Goal: Task Accomplishment & Management: Manage account settings

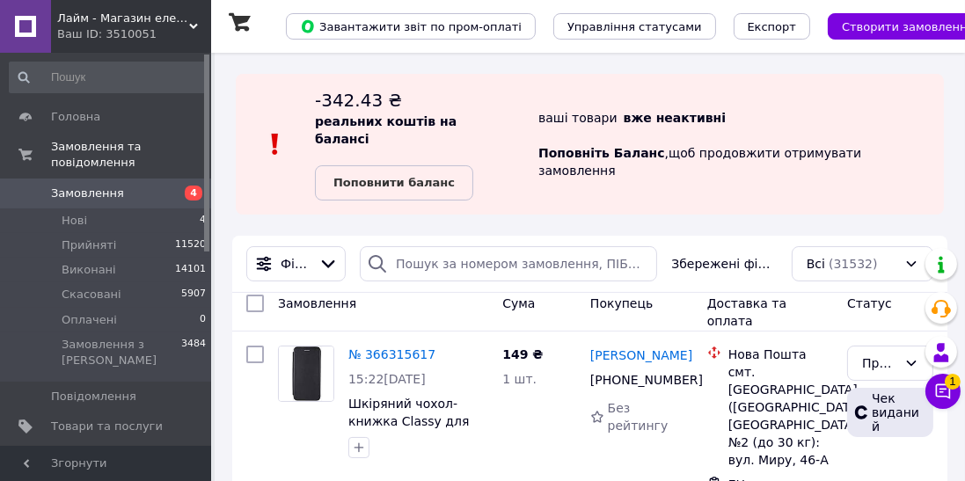
click at [167, 179] on link "Замовлення 4" at bounding box center [108, 194] width 216 height 30
click at [157, 160] on link "Замовлення та повідомлення" at bounding box center [108, 155] width 216 height 46
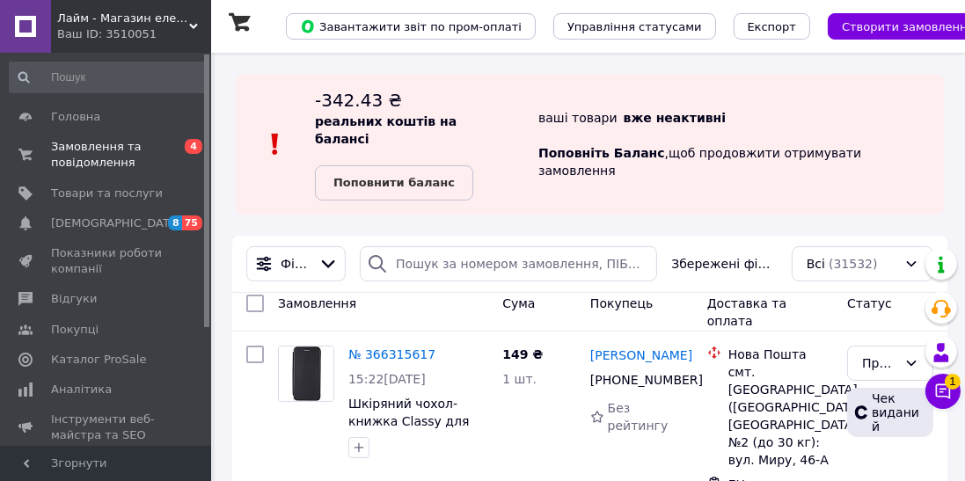
click at [176, 158] on span "0 4" at bounding box center [187, 155] width 48 height 32
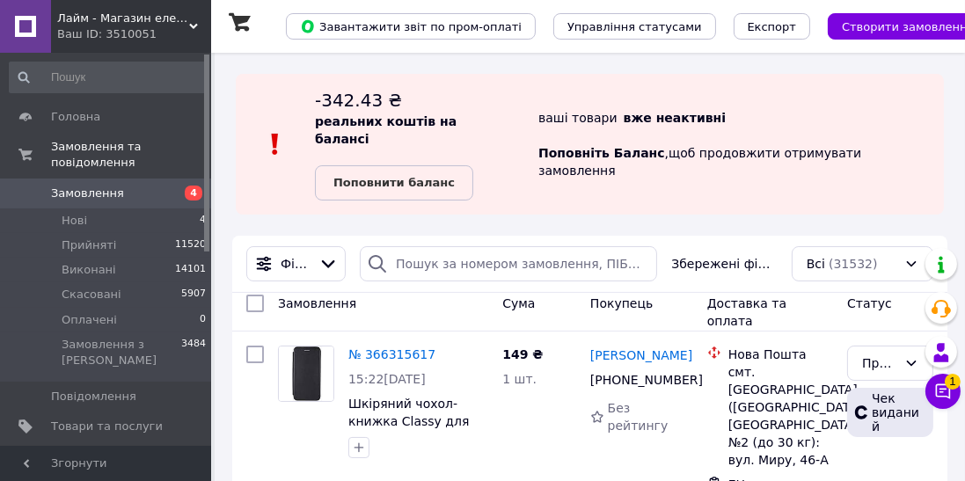
click at [181, 190] on link "Замовлення 4" at bounding box center [108, 194] width 216 height 30
click at [174, 186] on span "4" at bounding box center [187, 194] width 48 height 16
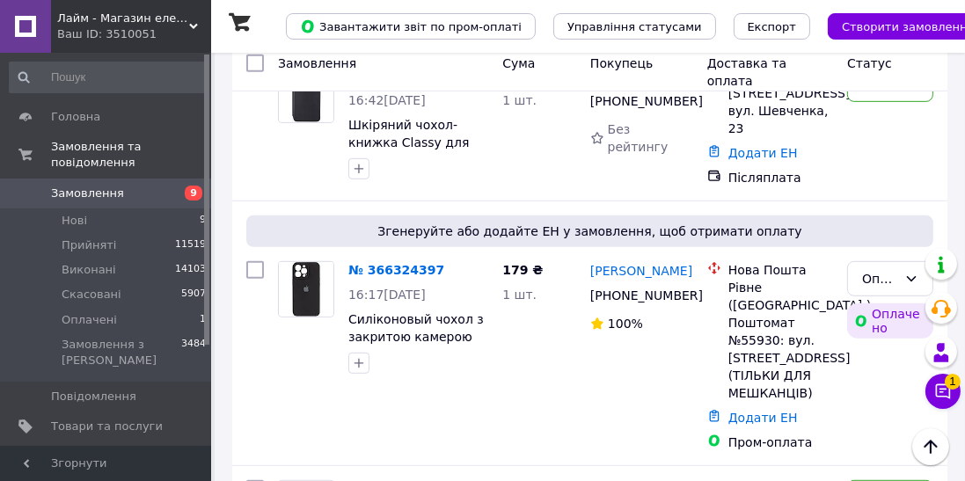
scroll to position [903, 0]
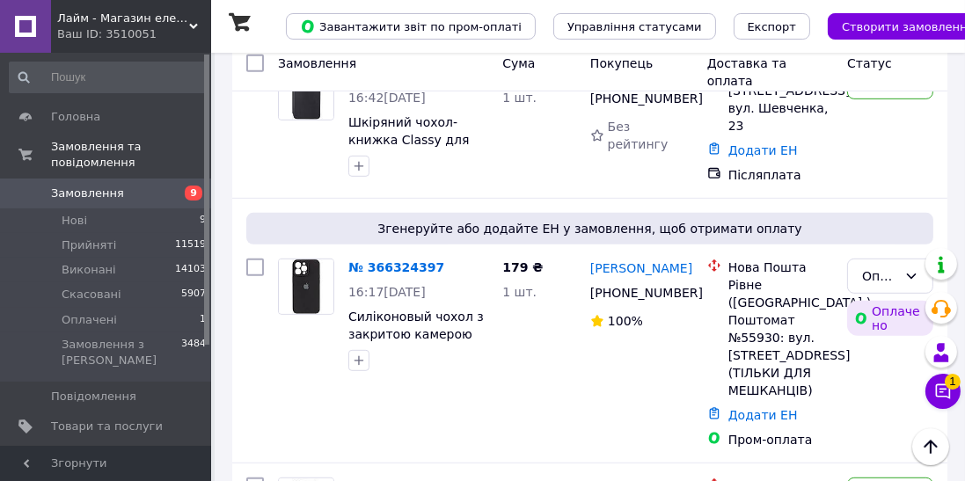
click at [887, 267] on div "Оплачено" at bounding box center [879, 276] width 35 height 19
click at [892, 253] on li "Прийнято" at bounding box center [890, 266] width 84 height 49
click at [369, 283] on div "16:17[DATE]" at bounding box center [418, 292] width 140 height 18
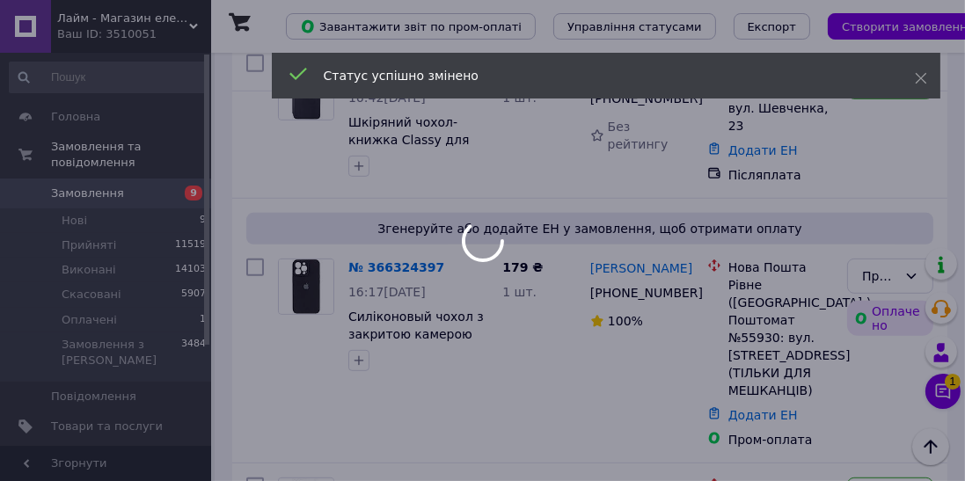
click at [399, 208] on div at bounding box center [482, 240] width 965 height 481
click at [391, 222] on div at bounding box center [482, 240] width 965 height 481
click at [391, 215] on div at bounding box center [482, 240] width 965 height 481
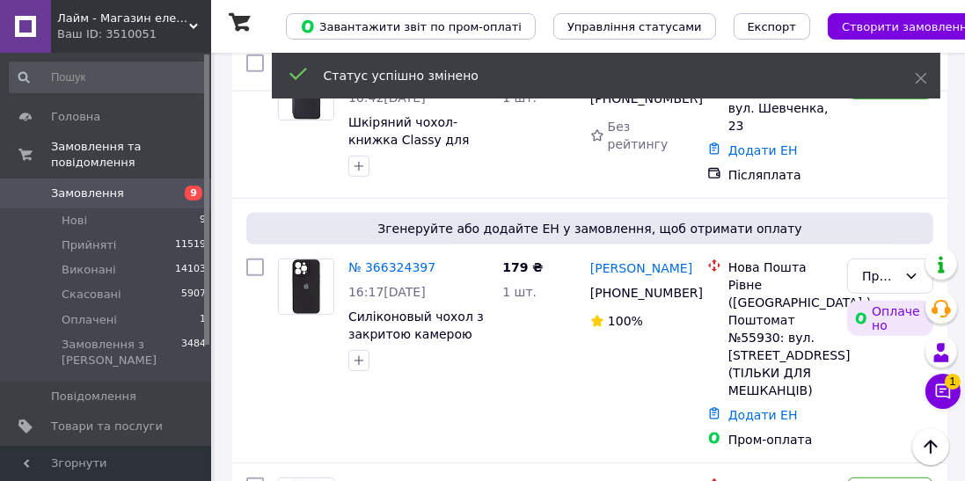
click at [395, 260] on link "№ 366324397" at bounding box center [391, 267] width 87 height 14
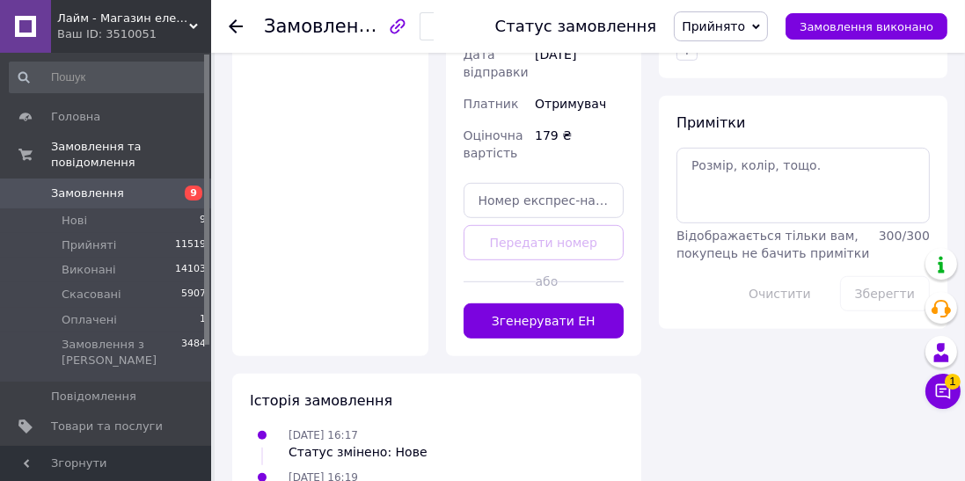
click at [605, 304] on button "Згенерувати ЕН" at bounding box center [544, 321] width 161 height 35
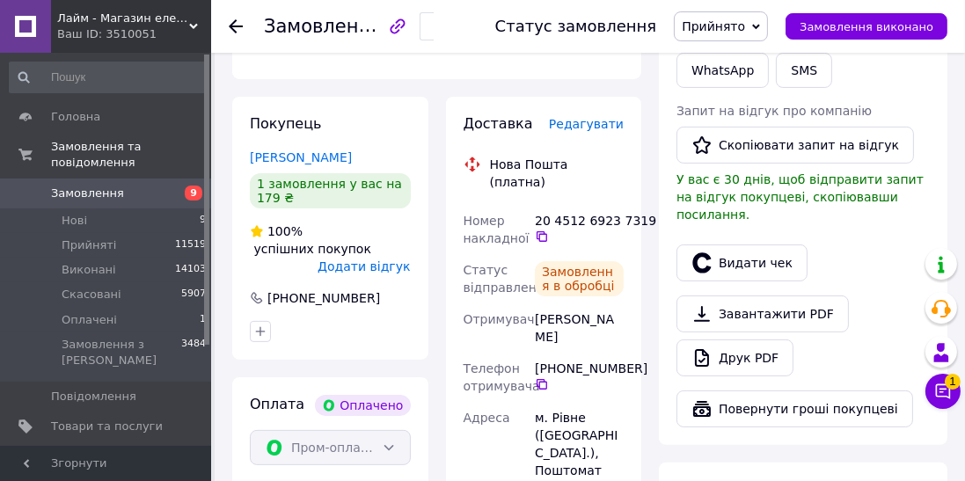
scroll to position [403, 0]
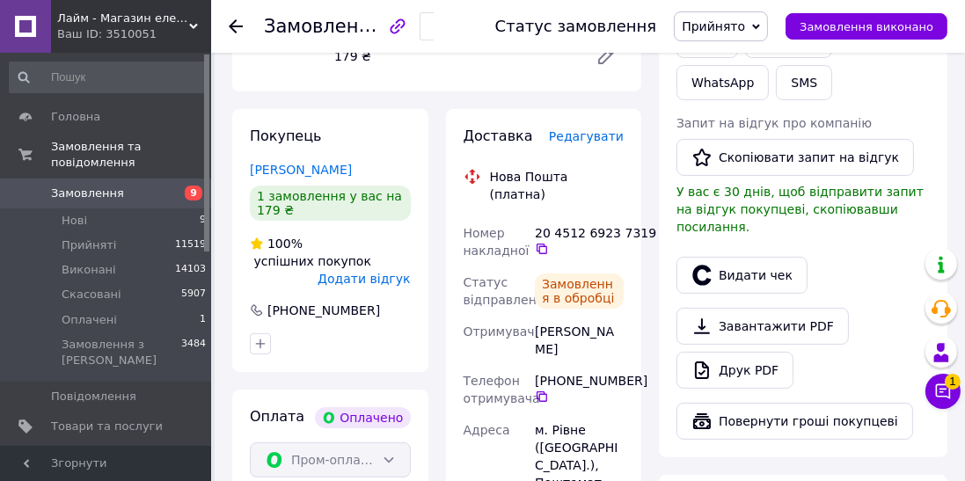
click at [545, 274] on div "Замовлення в обробці" at bounding box center [579, 291] width 89 height 35
click at [542, 242] on icon at bounding box center [542, 249] width 14 height 14
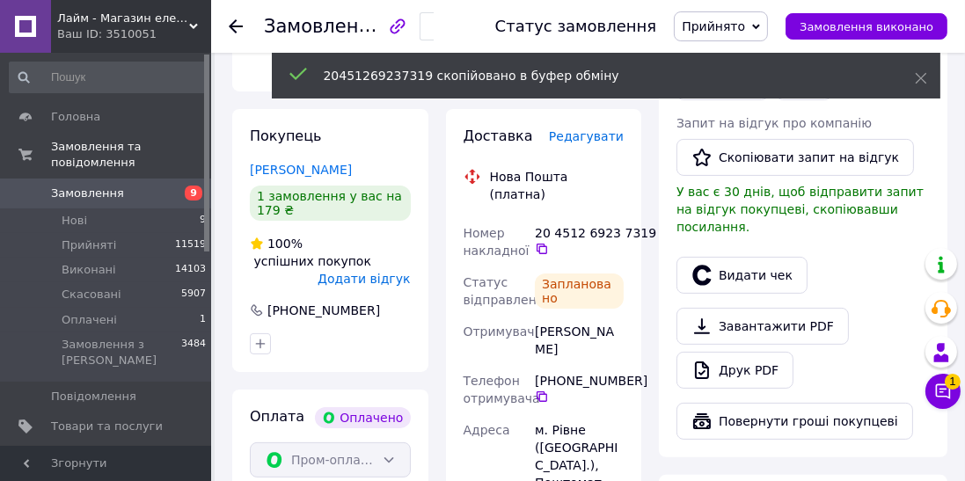
click at [731, 257] on button "Видати чек" at bounding box center [742, 275] width 131 height 37
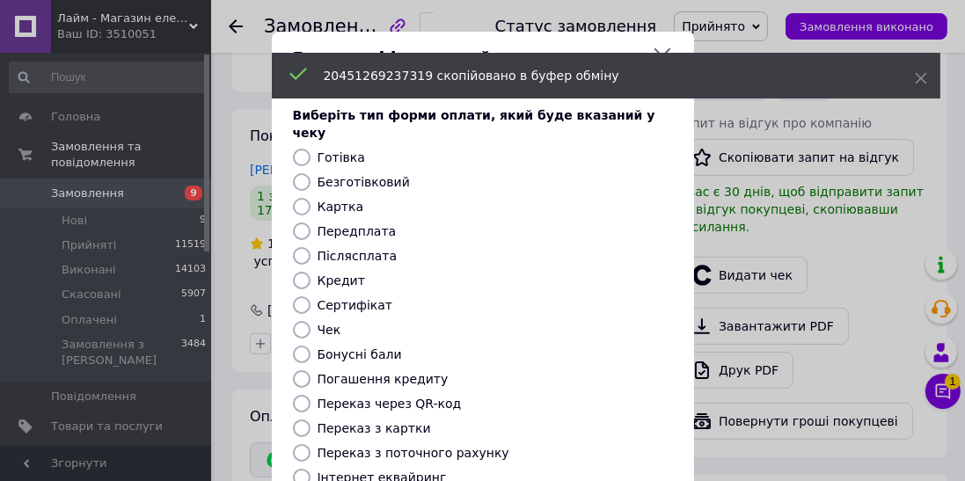
scroll to position [273, 0]
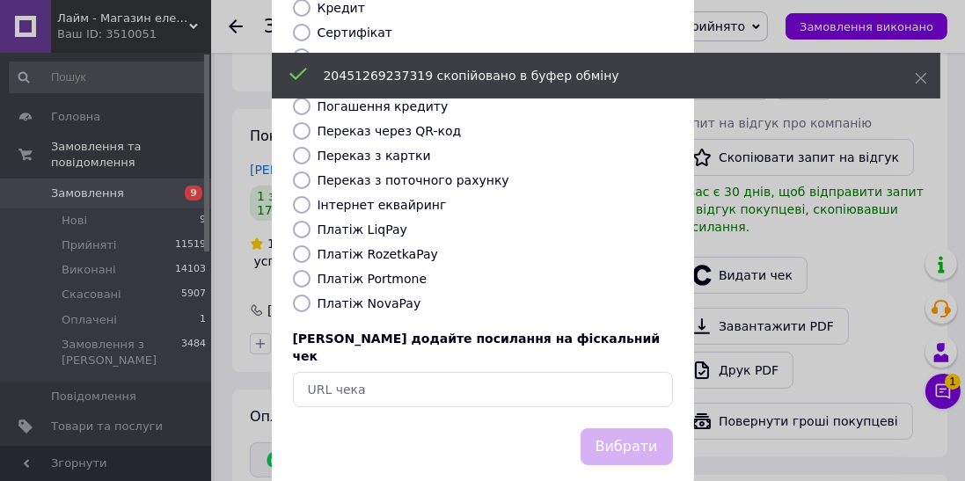
click at [389, 247] on label "Платіж RozetkaPay" at bounding box center [378, 254] width 121 height 14
click at [311, 245] on input "Платіж RozetkaPay" at bounding box center [302, 254] width 18 height 18
radio input "true"
click at [612, 428] on button "Вибрати" at bounding box center [627, 447] width 92 height 38
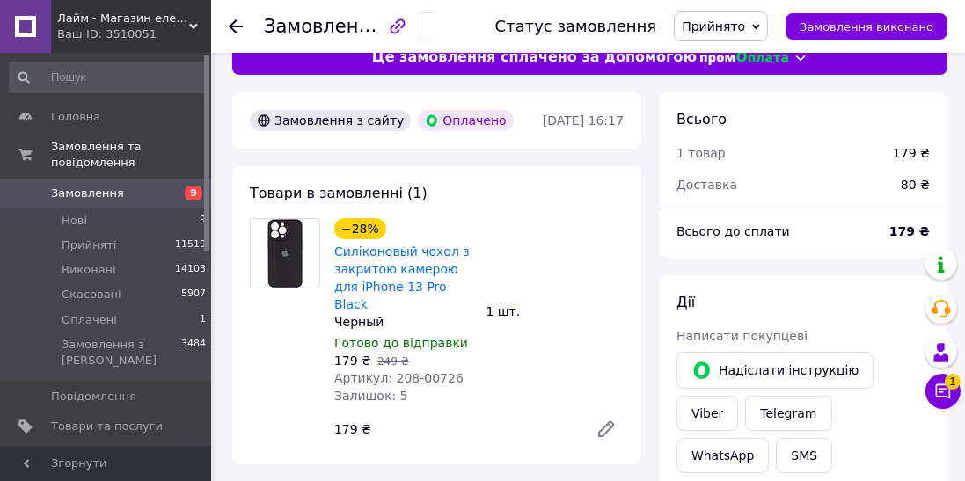
scroll to position [0, 0]
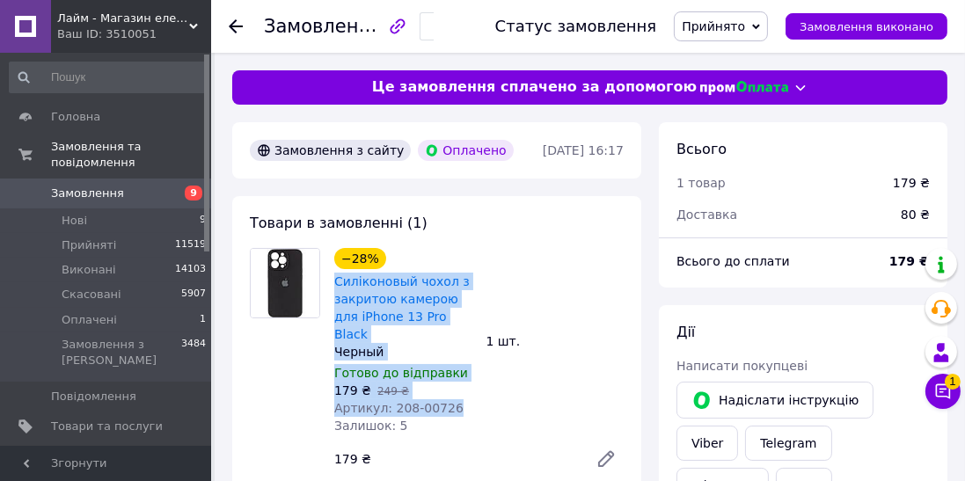
copy div "Силіконовый чохол з закритою камерою для iPhone 13 Pro Black Черный Готово до в…"
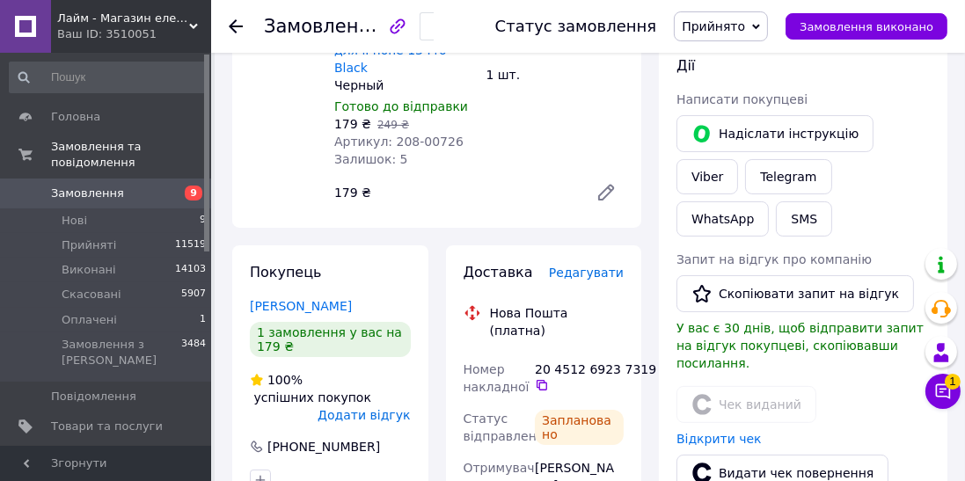
scroll to position [289, 0]
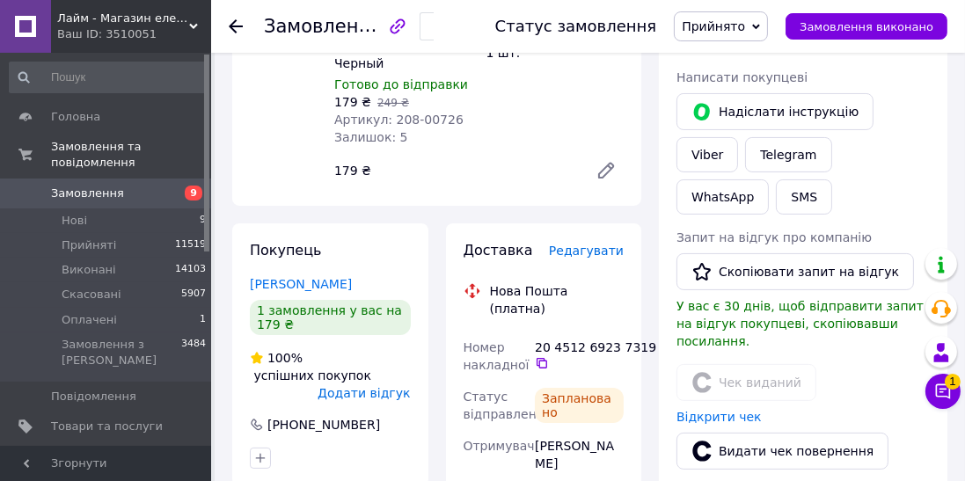
click at [216, 19] on div "Замовлення №366324397 Статус замовлення Прийнято Виконано Скасовано Оплачено За…" at bounding box center [588, 26] width 754 height 53
click at [236, 30] on use at bounding box center [236, 26] width 14 height 14
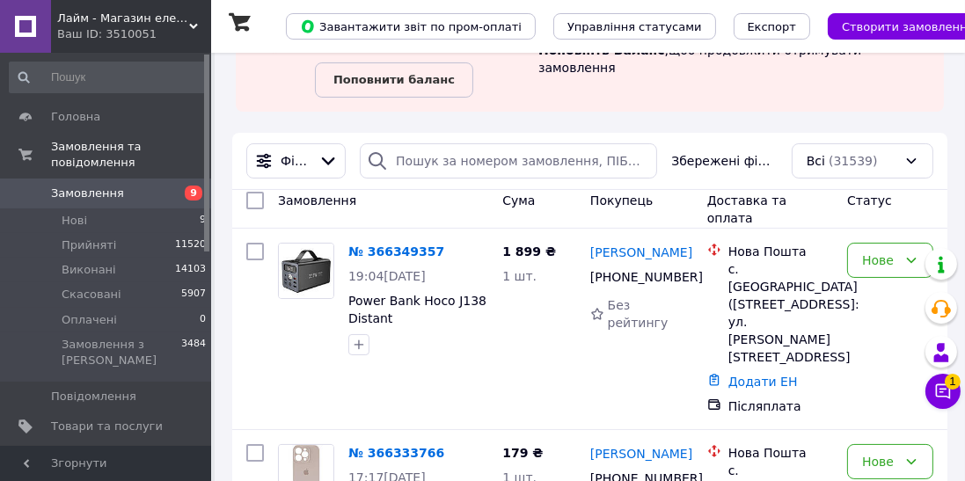
scroll to position [130, 0]
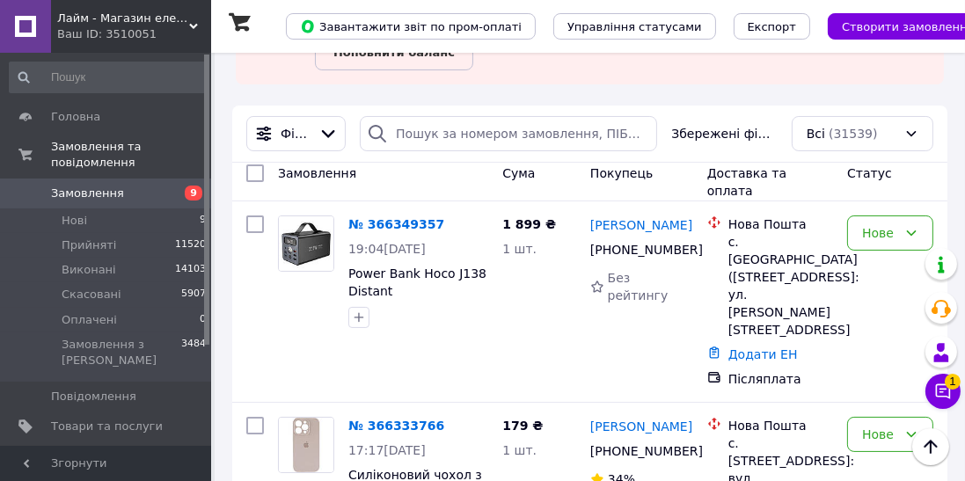
click at [375, 217] on link "№ 366349357" at bounding box center [396, 224] width 96 height 14
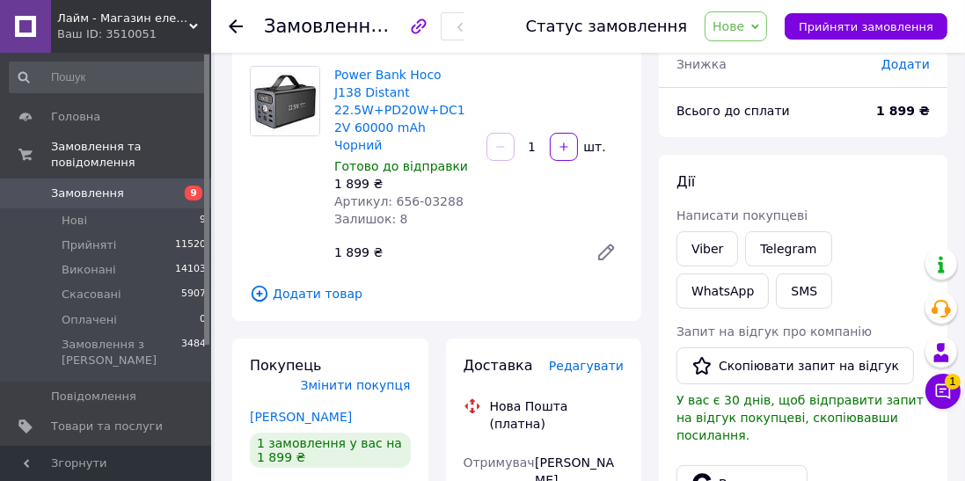
click at [704, 252] on link "Viber" at bounding box center [708, 248] width 62 height 35
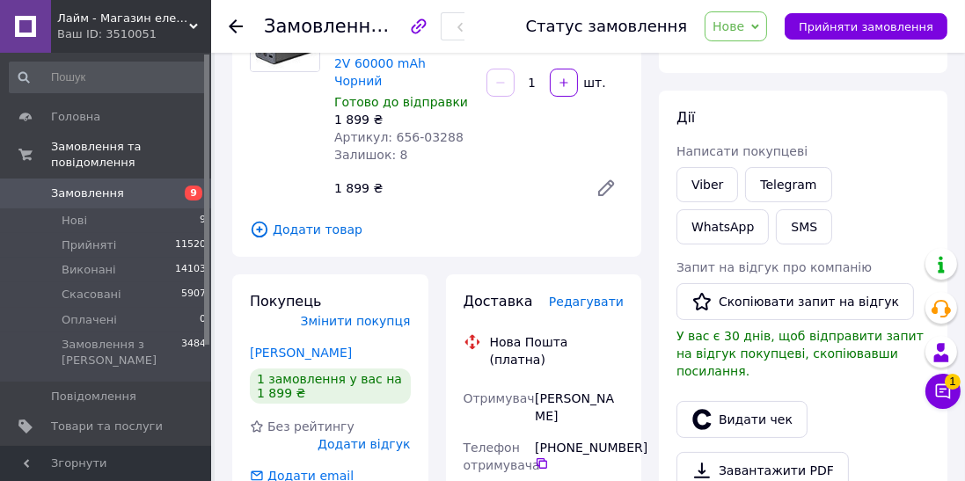
scroll to position [215, 0]
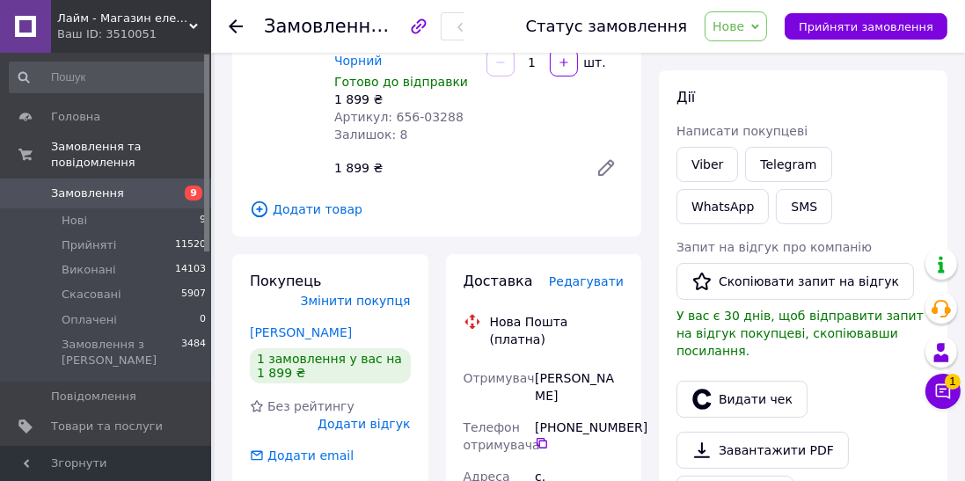
click at [236, 26] on use at bounding box center [236, 26] width 14 height 14
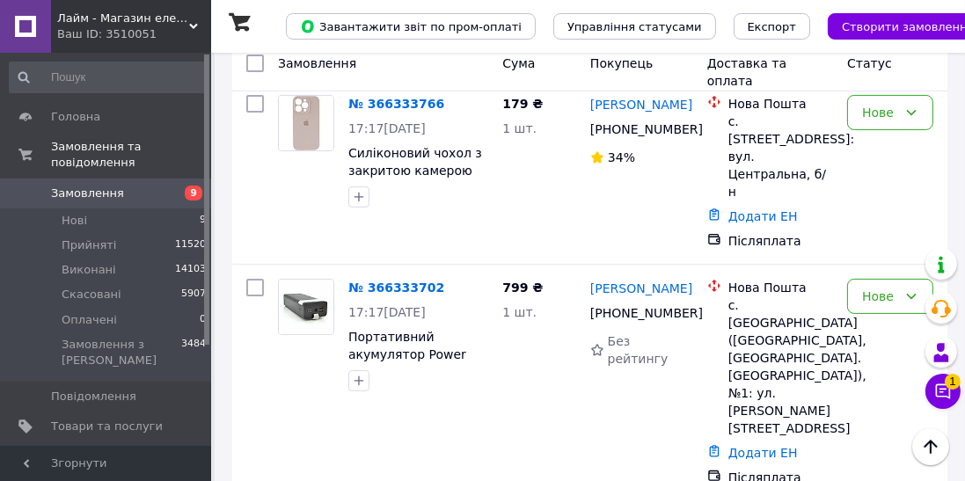
click at [385, 281] on link "№ 366333702" at bounding box center [396, 288] width 96 height 14
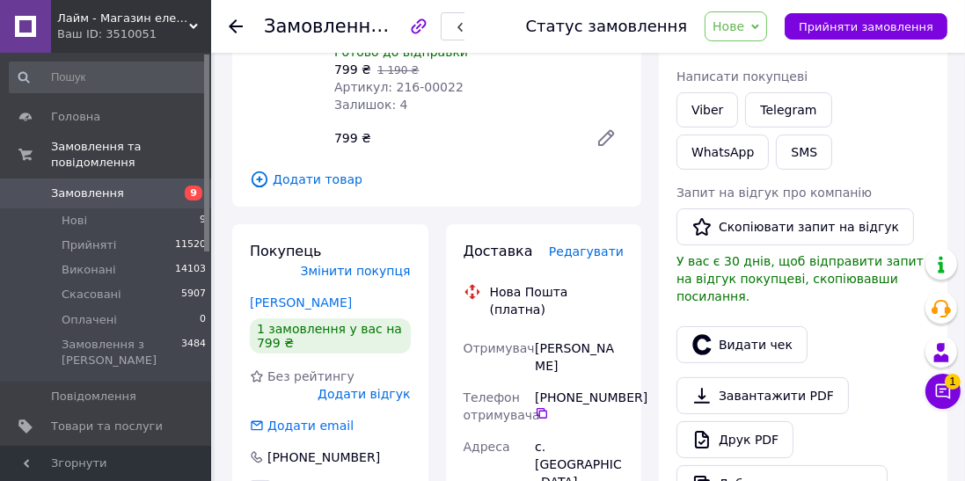
scroll to position [268, 0]
click at [723, 108] on link "Viber" at bounding box center [708, 110] width 62 height 35
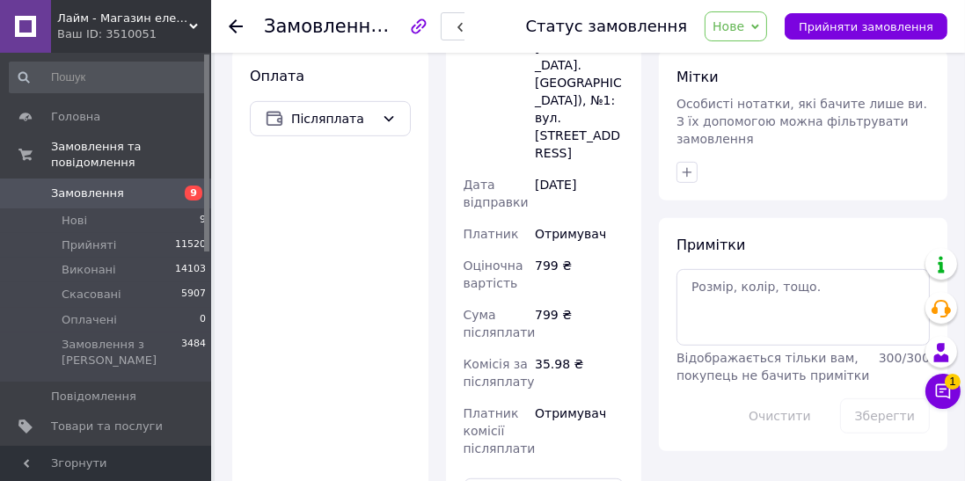
scroll to position [976, 0]
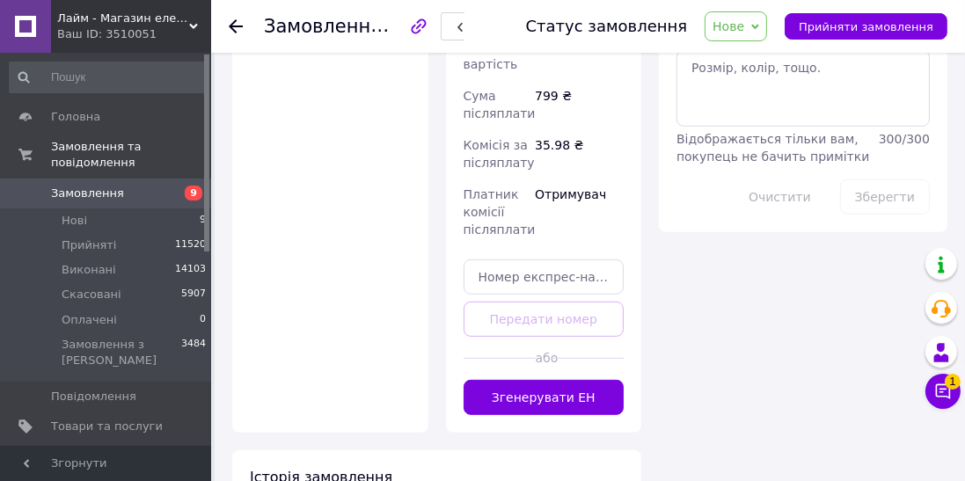
click at [591, 380] on button "Згенерувати ЕН" at bounding box center [544, 397] width 161 height 35
click at [751, 36] on span "Нове" at bounding box center [736, 26] width 62 height 30
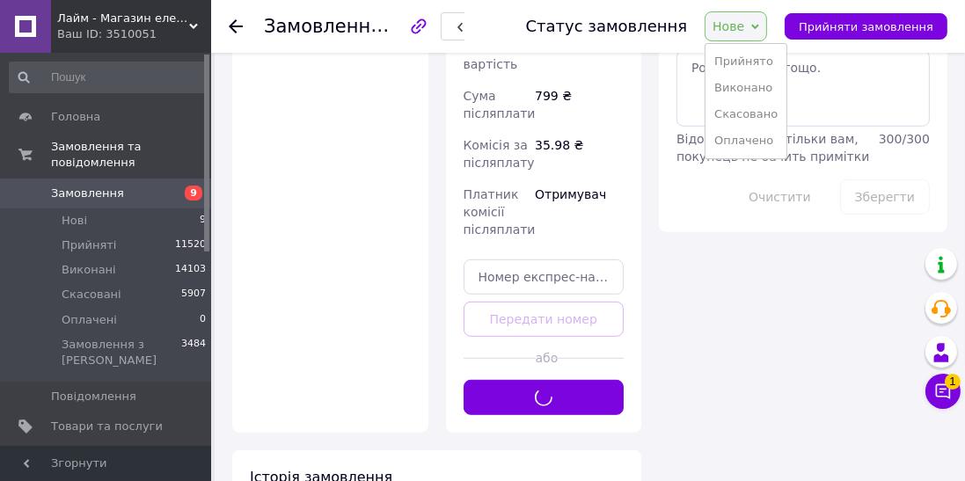
click at [772, 54] on li "Прийнято" at bounding box center [746, 61] width 81 height 26
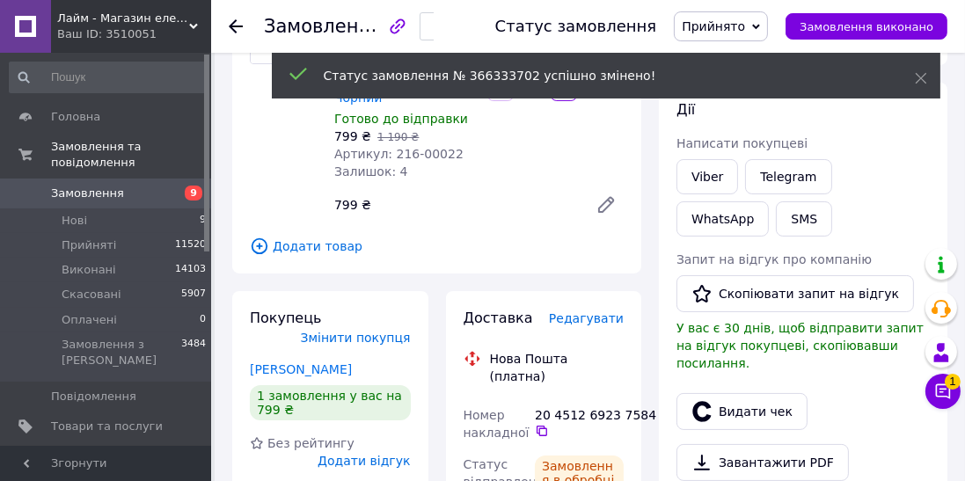
scroll to position [260, 0]
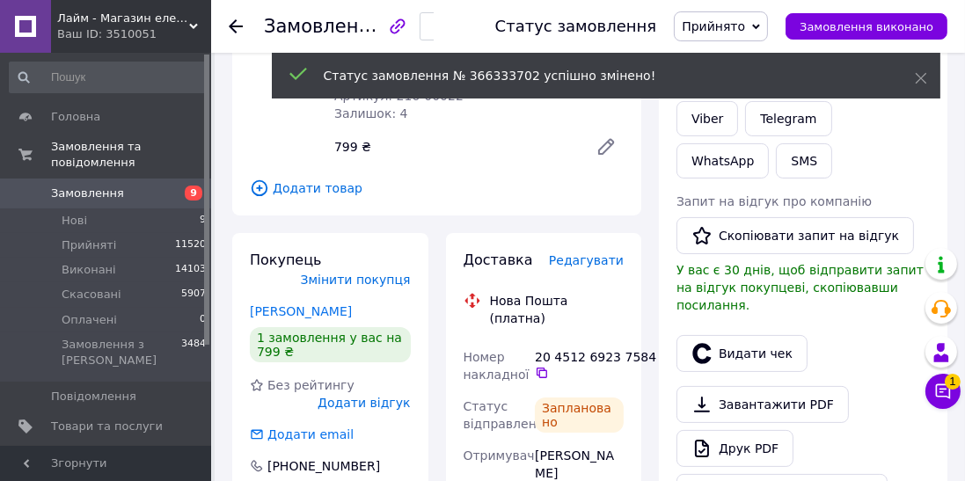
click at [540, 391] on div "Заплановано" at bounding box center [579, 415] width 96 height 49
click at [528, 341] on div "Номер накладної" at bounding box center [496, 365] width 72 height 49
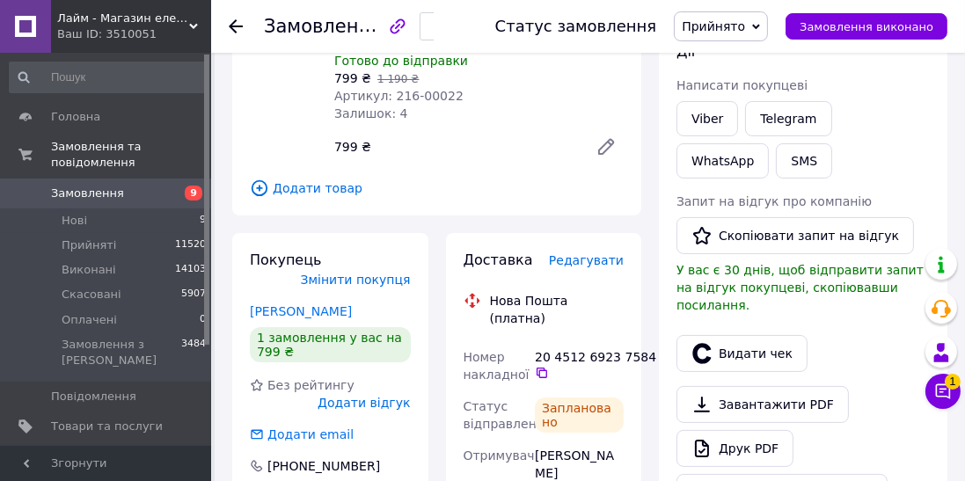
click at [540, 368] on icon at bounding box center [542, 373] width 11 height 11
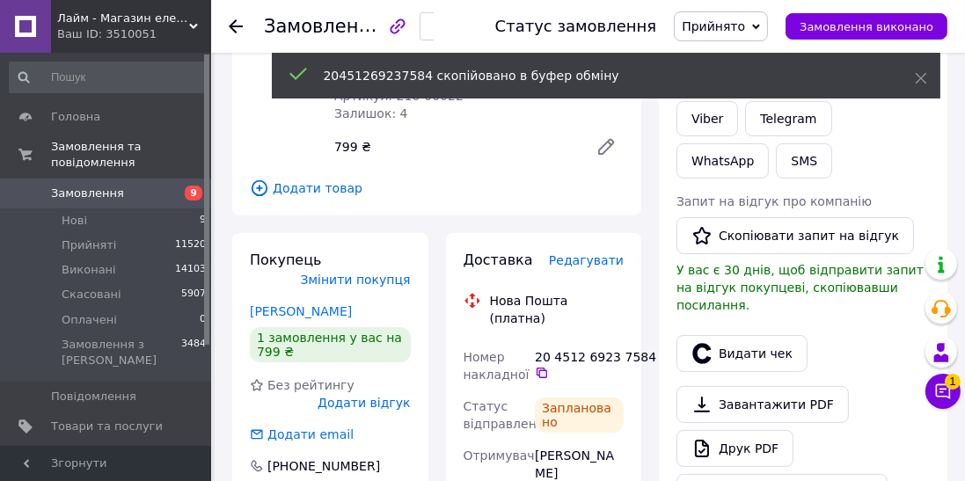
click at [729, 335] on button "Видати чек" at bounding box center [742, 353] width 131 height 37
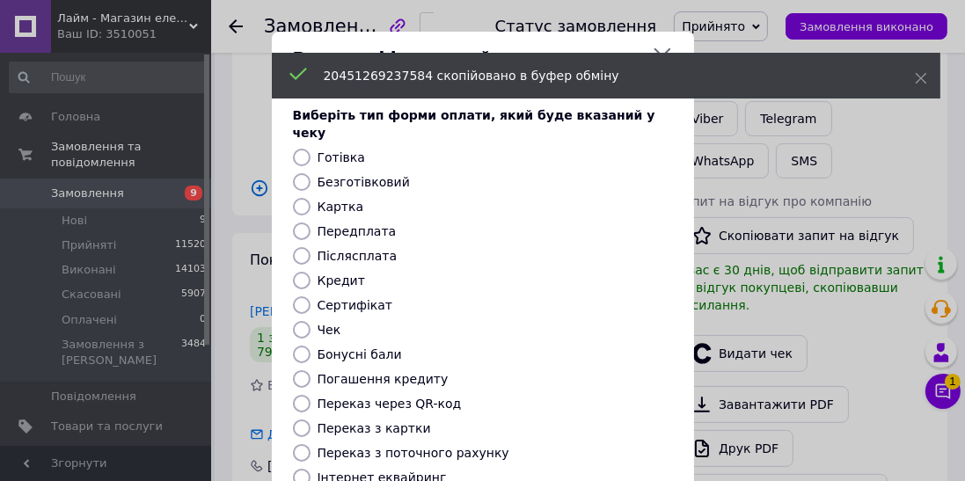
scroll to position [188, 0]
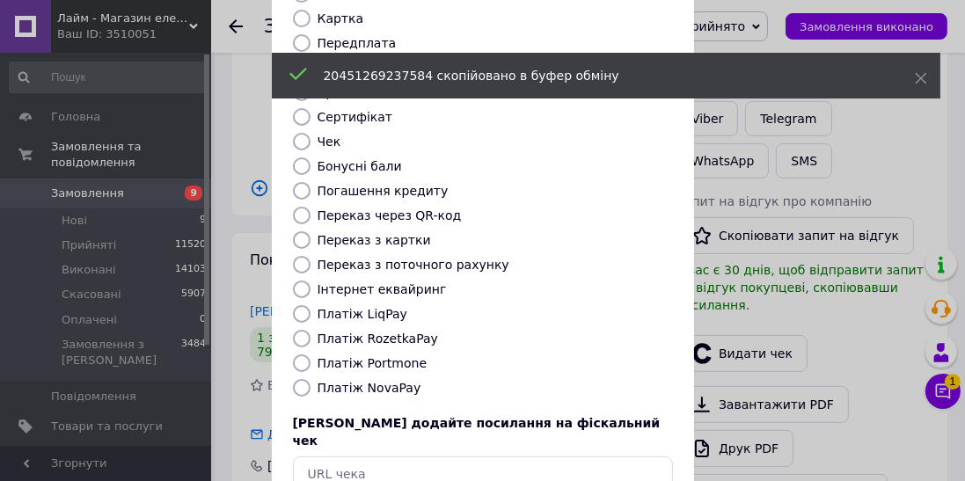
click at [390, 356] on label "Платіж Portmone" at bounding box center [373, 363] width 110 height 14
click at [311, 355] on input "Платіж Portmone" at bounding box center [302, 364] width 18 height 18
radio input "true"
click at [371, 381] on label "Платіж NovaPay" at bounding box center [370, 388] width 104 height 14
click at [311, 379] on input "Платіж NovaPay" at bounding box center [302, 388] width 18 height 18
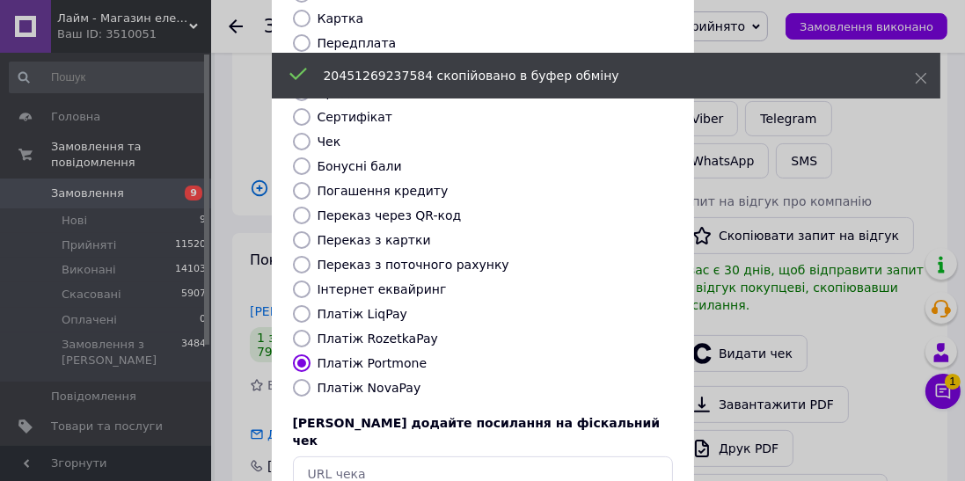
radio input "true"
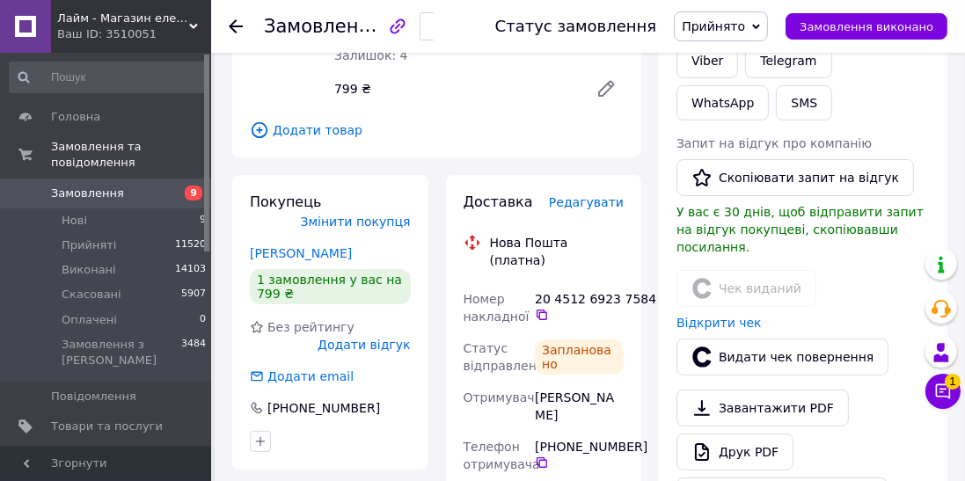
scroll to position [0, 0]
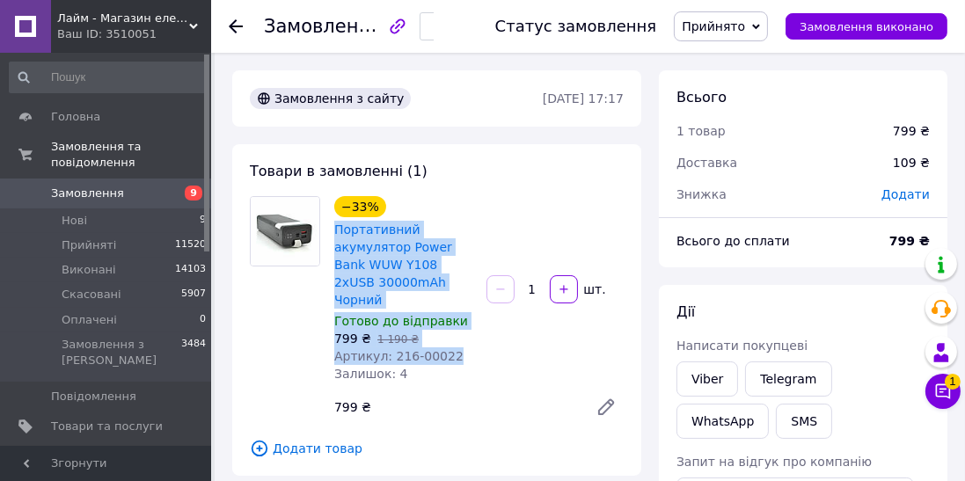
copy div "Портативний акумулятор Power Bank WUW Y108 2xUSB 30000mAh Чорний Готово до відп…"
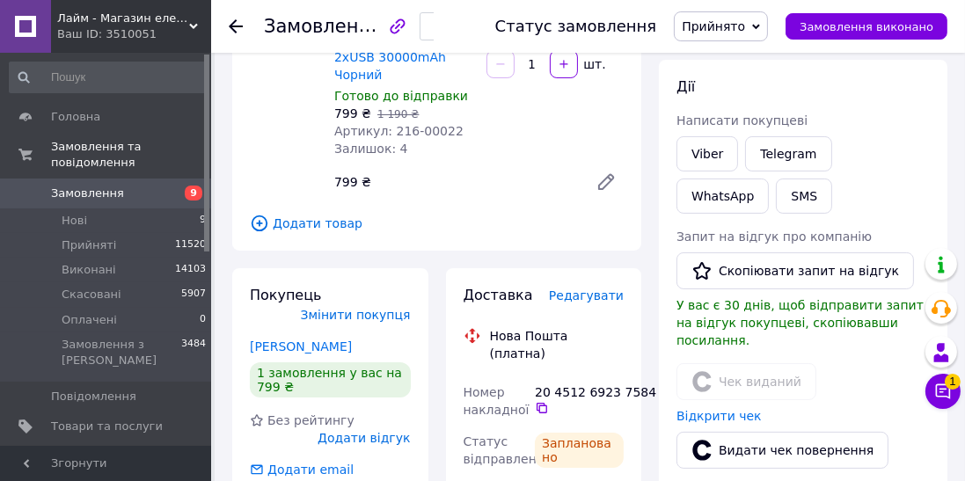
click at [776, 201] on button "SMS" at bounding box center [804, 196] width 56 height 35
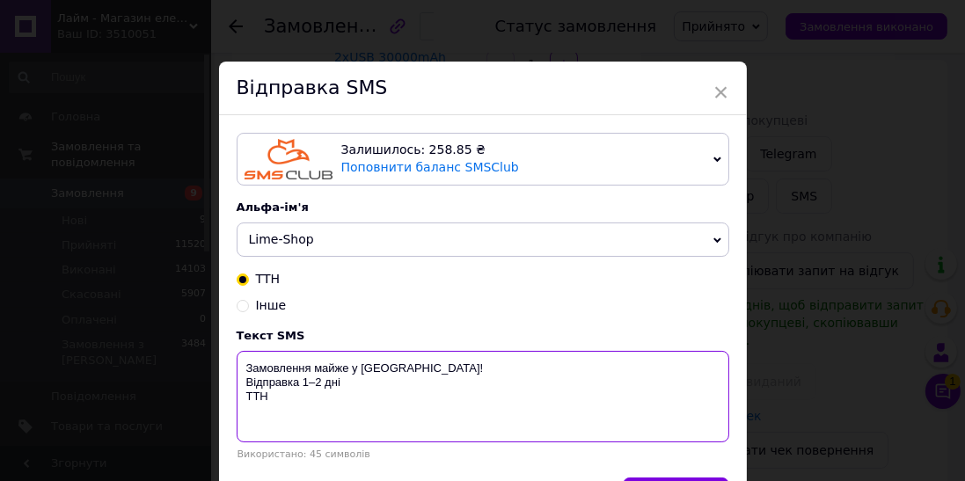
click at [578, 388] on textarea "Замовлення майже у Вас! Відправка 1–2 дні ТТН" at bounding box center [483, 396] width 493 height 91
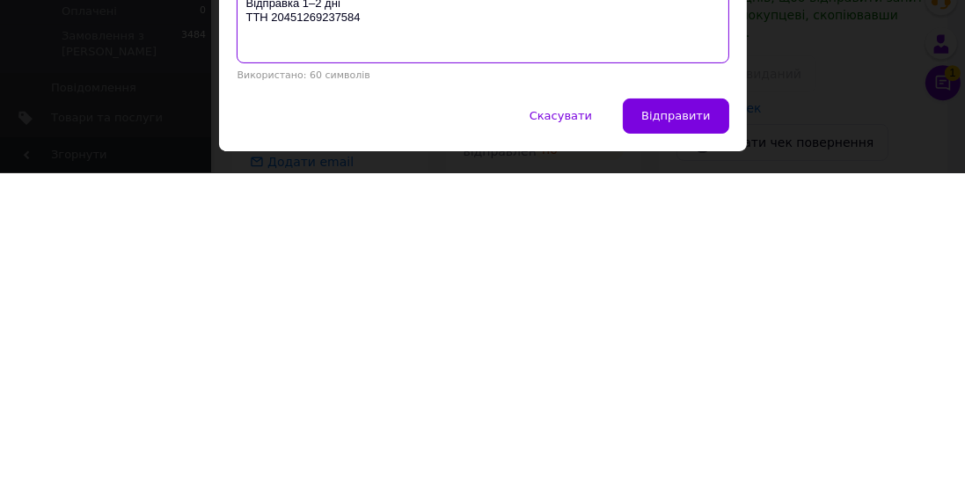
scroll to position [82, 0]
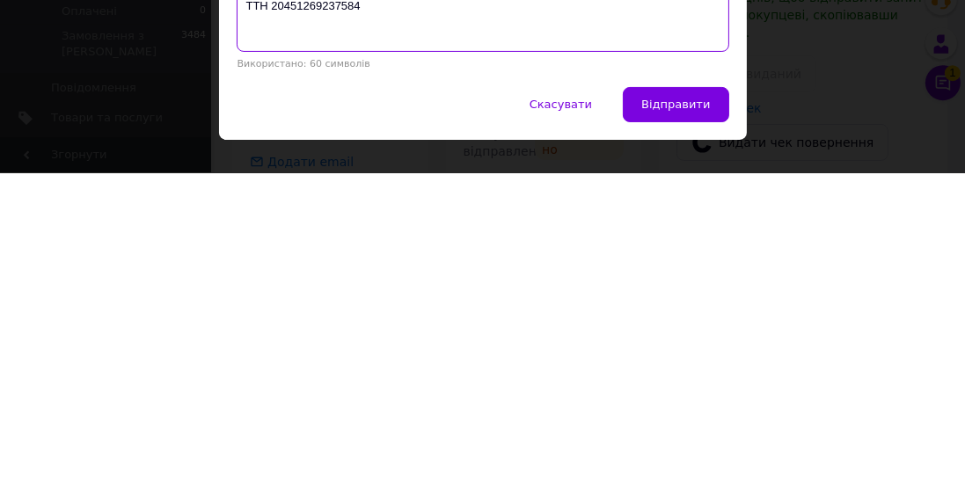
type textarea "Замовлення майже у Вас! Відправка 1–2 дні ТТН 20451269237584"
click at [695, 419] on button "Відправити" at bounding box center [676, 413] width 106 height 35
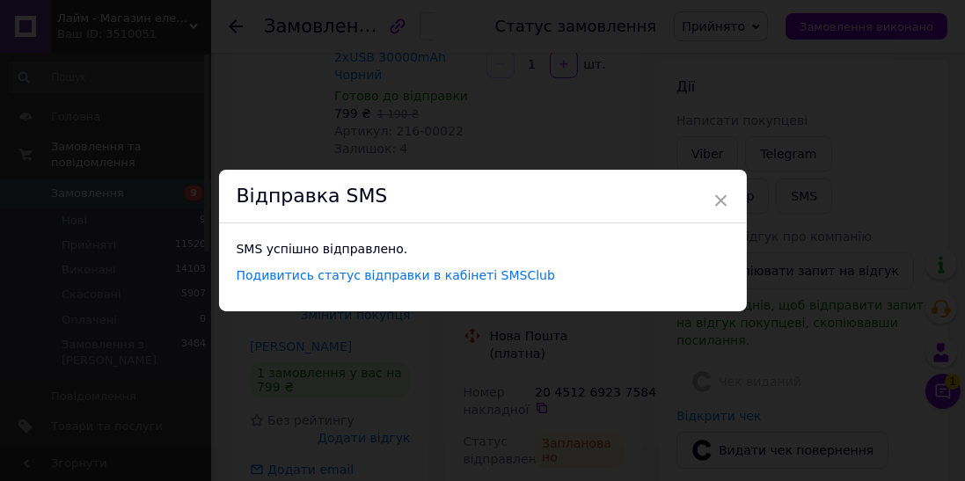
scroll to position [0, 0]
click at [756, 114] on div "× Відправка SMS SMS успішно відправлено. Подивитись статус відправки в кабінеті…" at bounding box center [482, 240] width 965 height 481
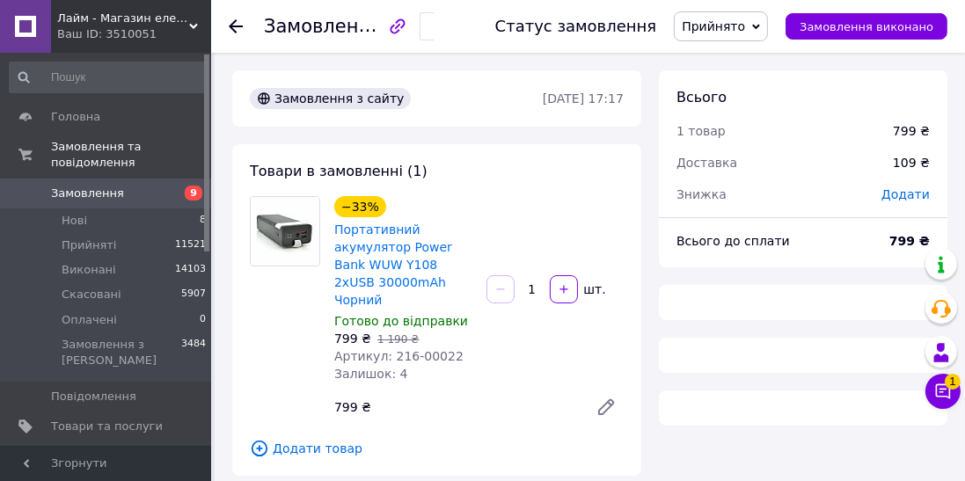
click at [237, 28] on icon at bounding box center [236, 26] width 14 height 14
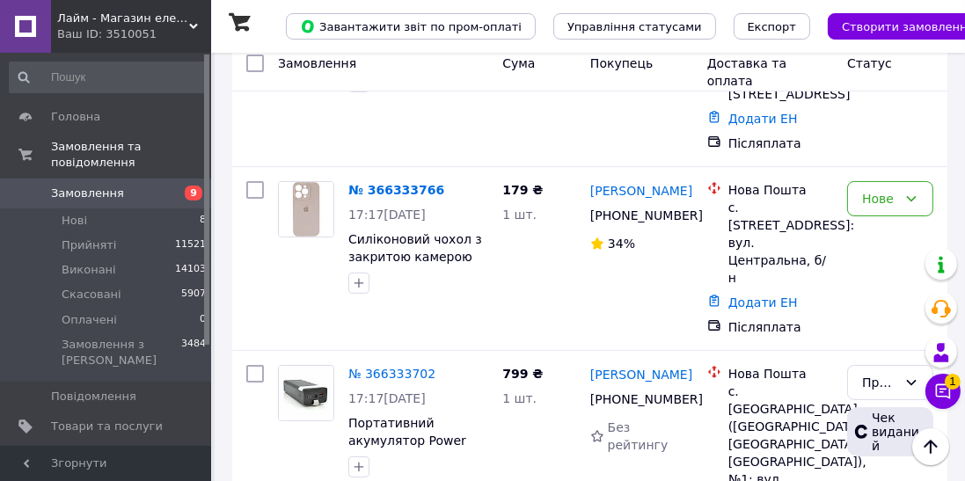
click at [380, 183] on link "№ 366333766" at bounding box center [396, 190] width 96 height 14
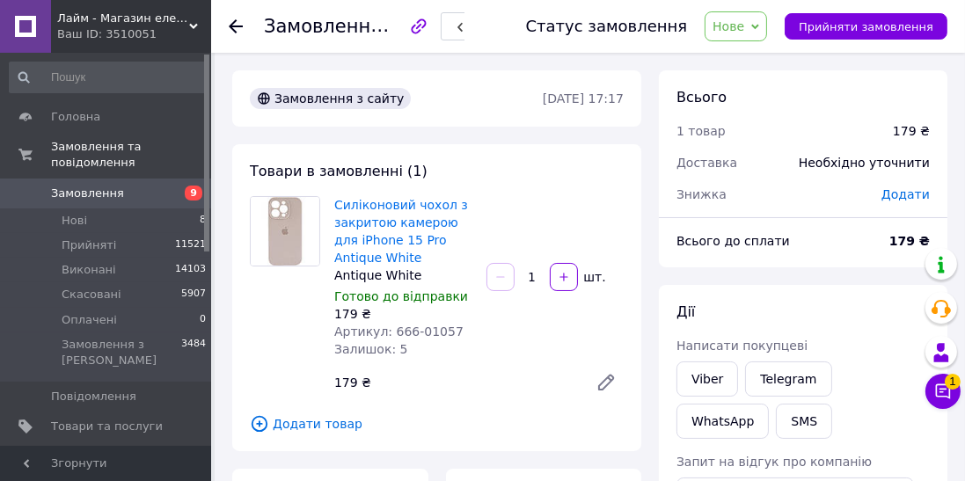
click at [704, 383] on link "Viber" at bounding box center [708, 379] width 62 height 35
click at [242, 29] on icon at bounding box center [236, 26] width 14 height 14
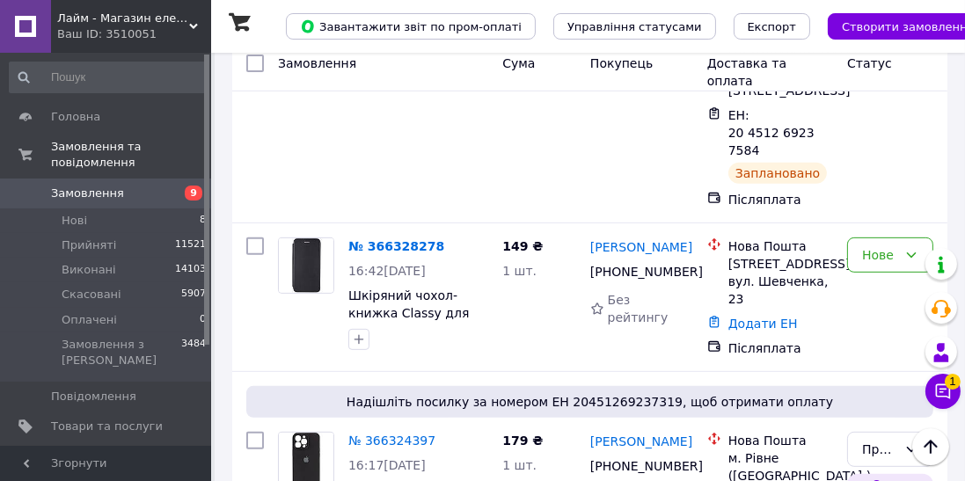
scroll to position [775, 0]
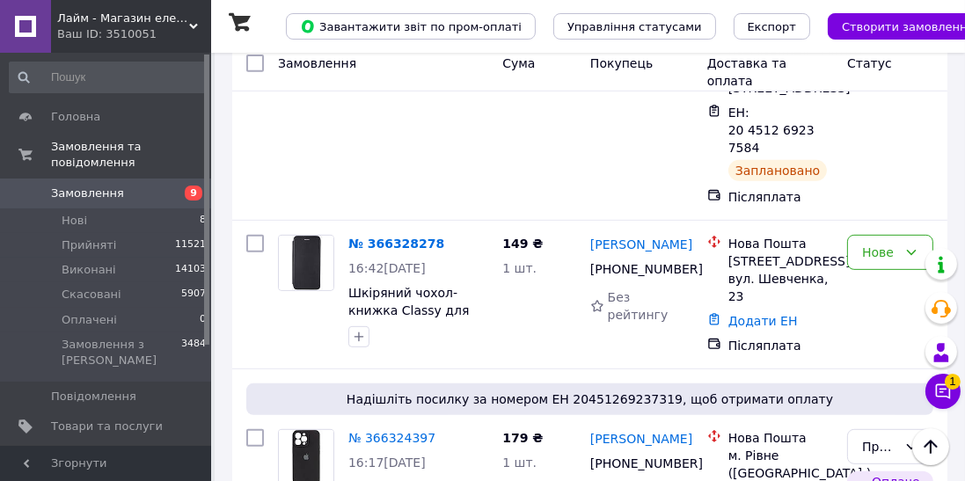
click at [387, 237] on link "№ 366328278" at bounding box center [396, 244] width 96 height 14
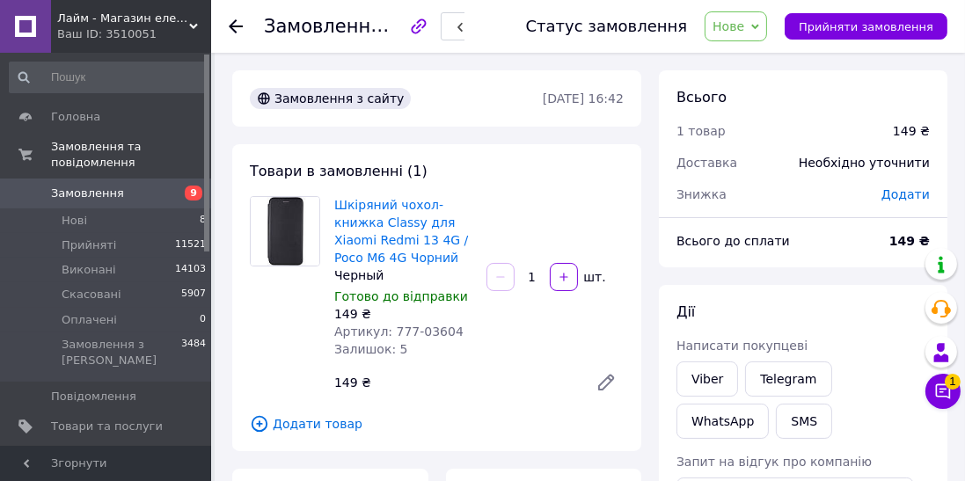
click at [695, 379] on link "Viber" at bounding box center [708, 379] width 62 height 35
click at [234, 43] on div at bounding box center [246, 26] width 35 height 53
click at [237, 32] on icon at bounding box center [236, 26] width 14 height 14
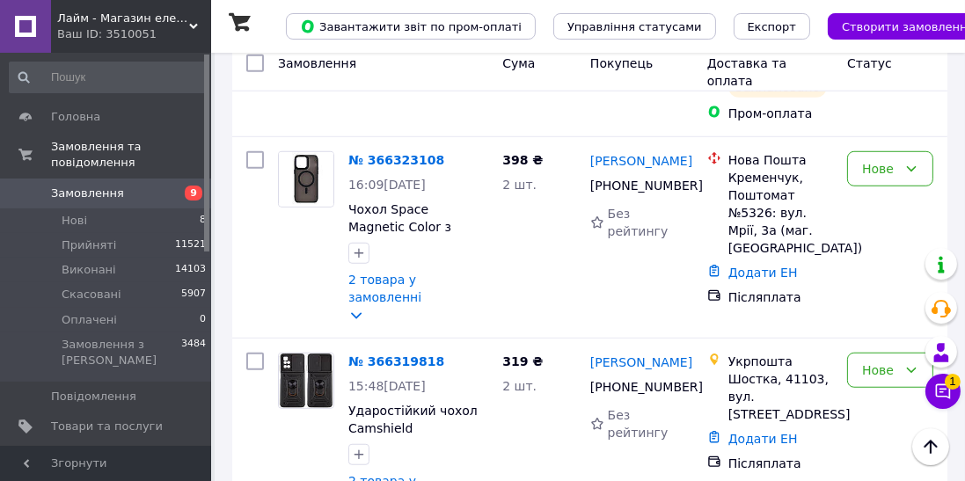
click at [398, 355] on link "№ 366319818" at bounding box center [396, 362] width 96 height 14
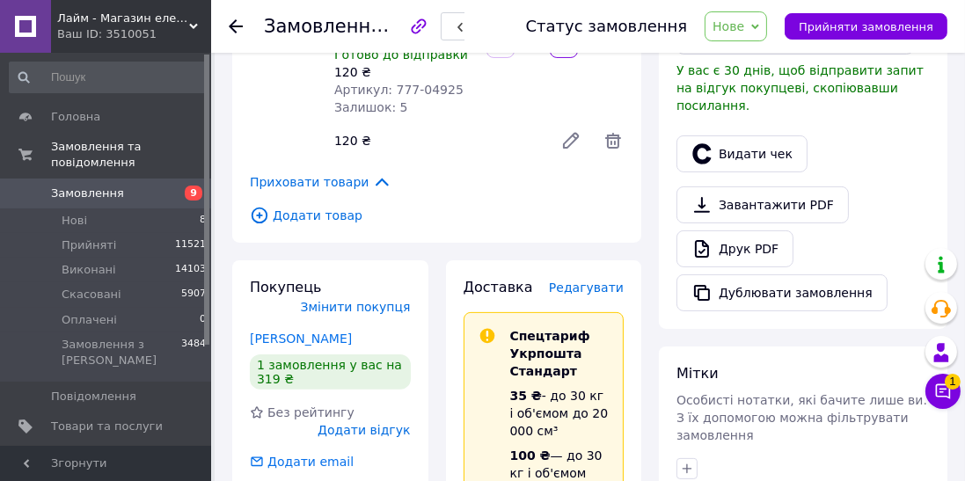
scroll to position [1408, 0]
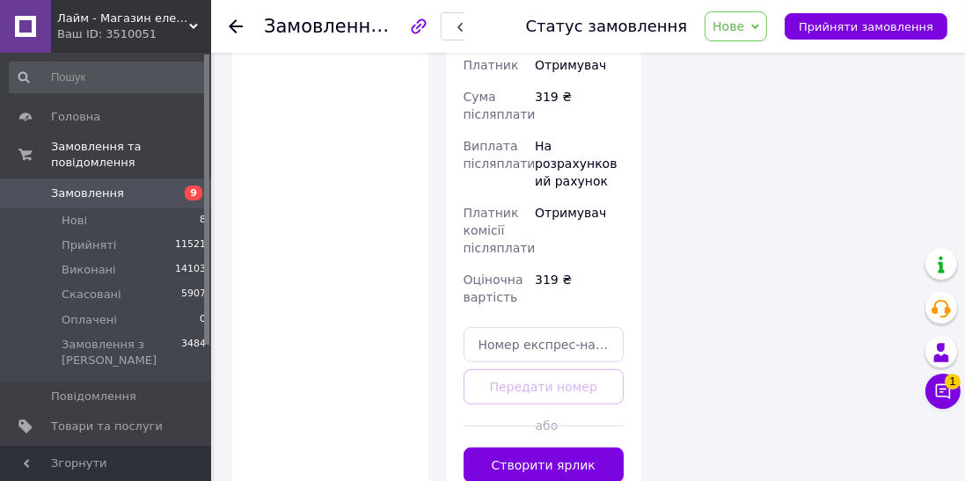
click at [596, 448] on button "Створити ярлик" at bounding box center [544, 465] width 161 height 35
click at [749, 15] on span "Нове" at bounding box center [736, 26] width 62 height 30
click at [769, 55] on li "Прийнято" at bounding box center [746, 61] width 81 height 26
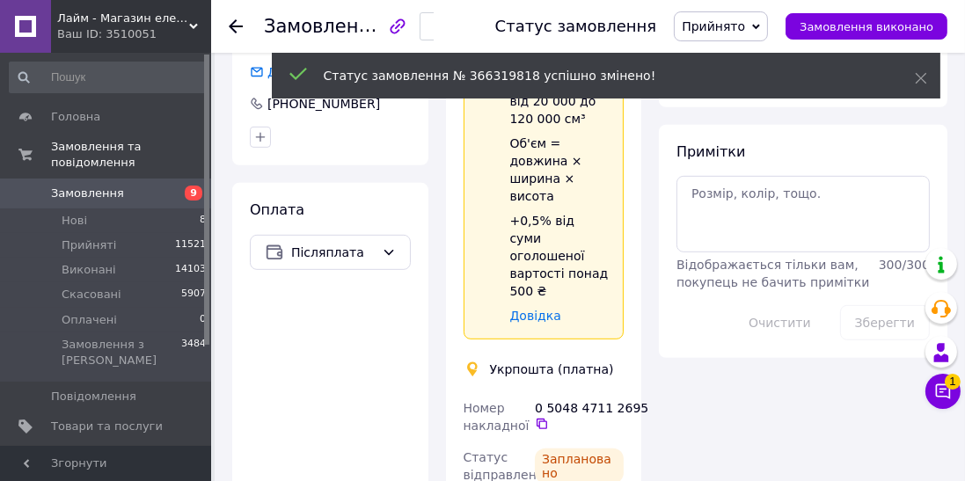
scroll to position [850, 0]
click at [542, 419] on icon at bounding box center [542, 424] width 11 height 11
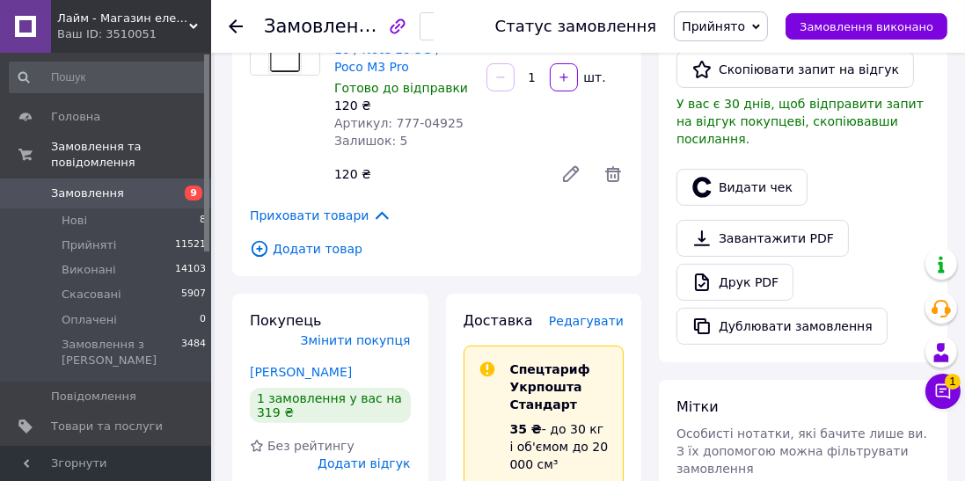
scroll to position [0, 0]
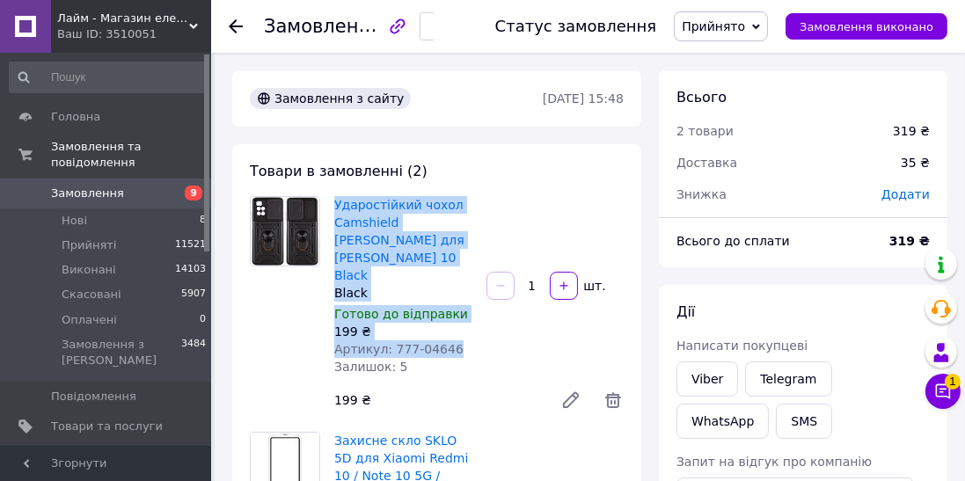
copy div "Ударостійкий чохол Camshield Serge Ring для Xiaomi Redmi 10 Black Black Готово …"
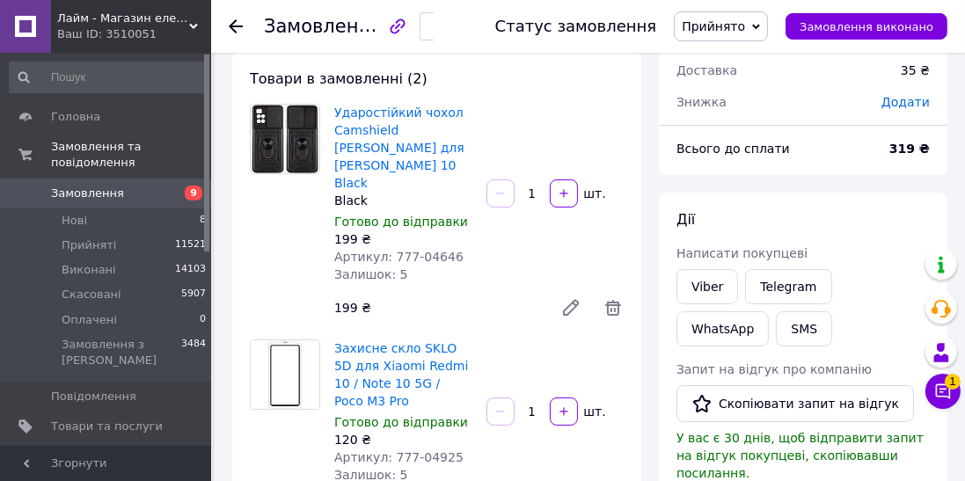
scroll to position [95, 0]
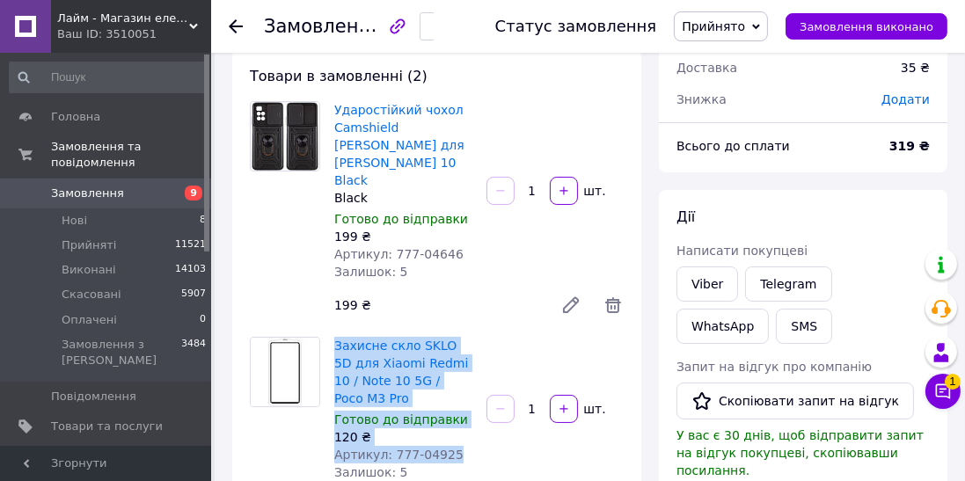
copy div "Захисне скло SKLO 5D для Xiaomi Redmi 10 / Note 10 5G / Poco M3 Pro Готово до в…"
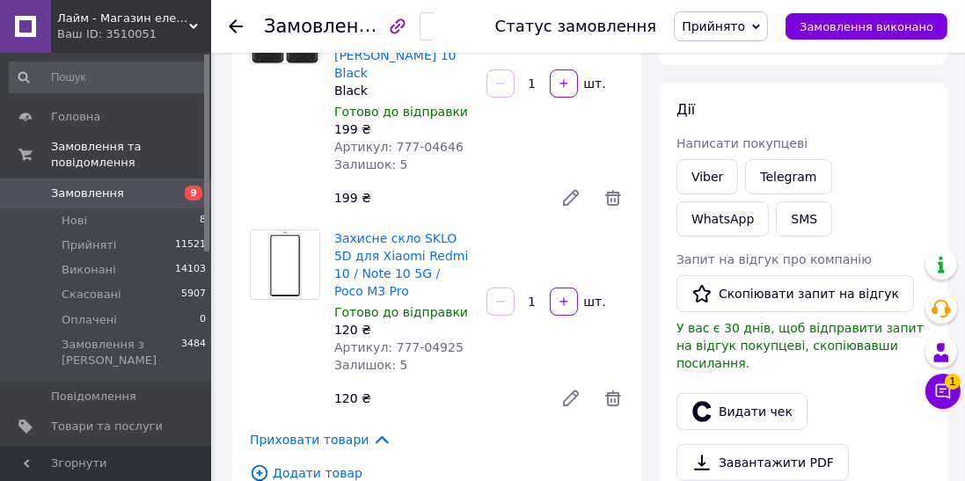
scroll to position [202, 0]
click at [776, 216] on button "SMS" at bounding box center [804, 218] width 56 height 35
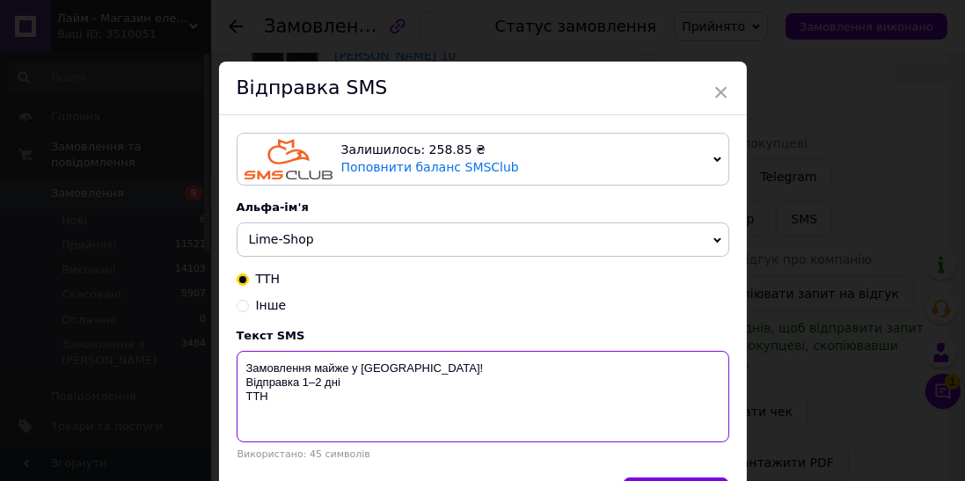
click at [554, 398] on textarea "Замовлення майже у Вас! Відправка 1–2 дні ТТН" at bounding box center [483, 396] width 493 height 91
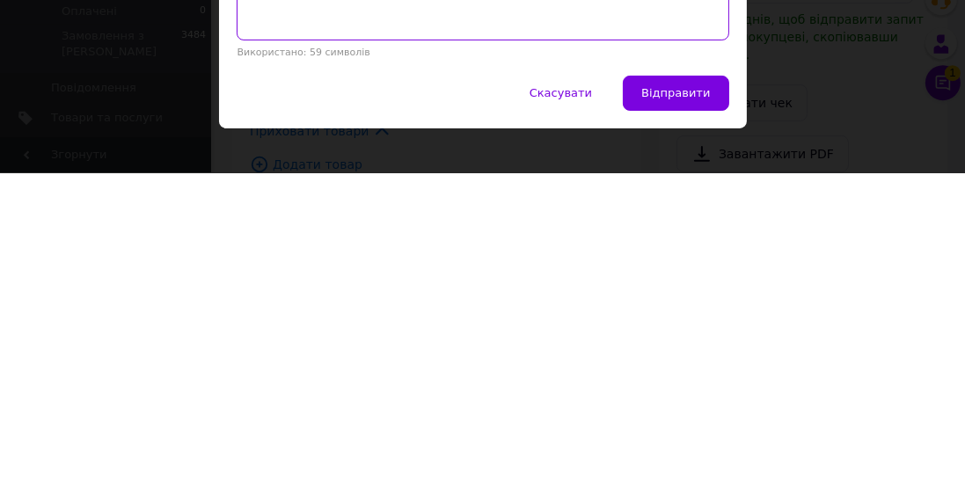
scroll to position [84, 0]
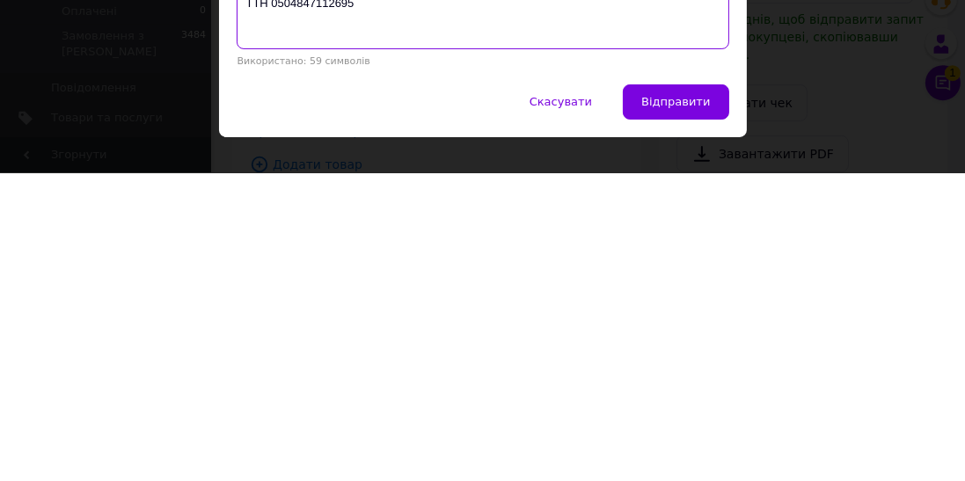
type textarea "Замовлення майже у Вас! Відправка 1–2 дні ТТН 0504847112695"
click at [705, 406] on span "Відправити" at bounding box center [675, 410] width 69 height 13
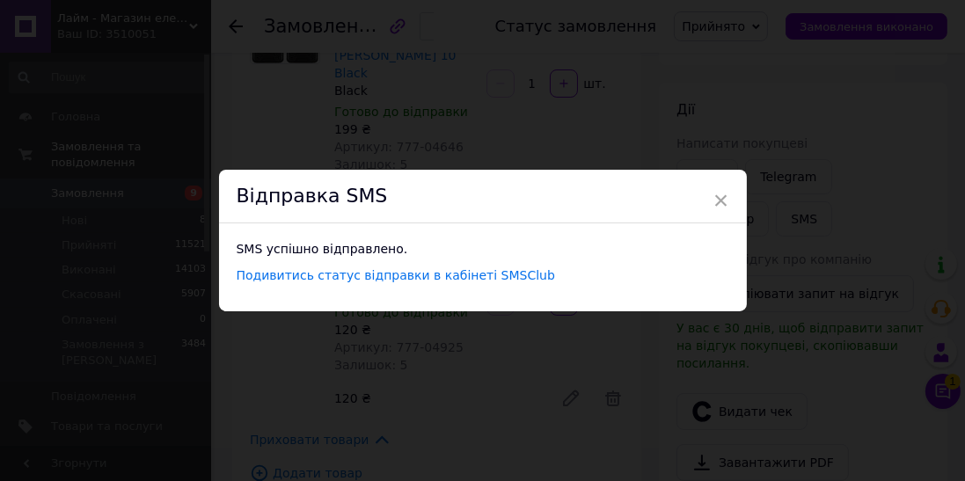
scroll to position [0, 0]
click at [845, 99] on div "× Відправка SMS SMS успішно відправлено. Подивитись статус відправки в кабінеті…" at bounding box center [482, 240] width 965 height 481
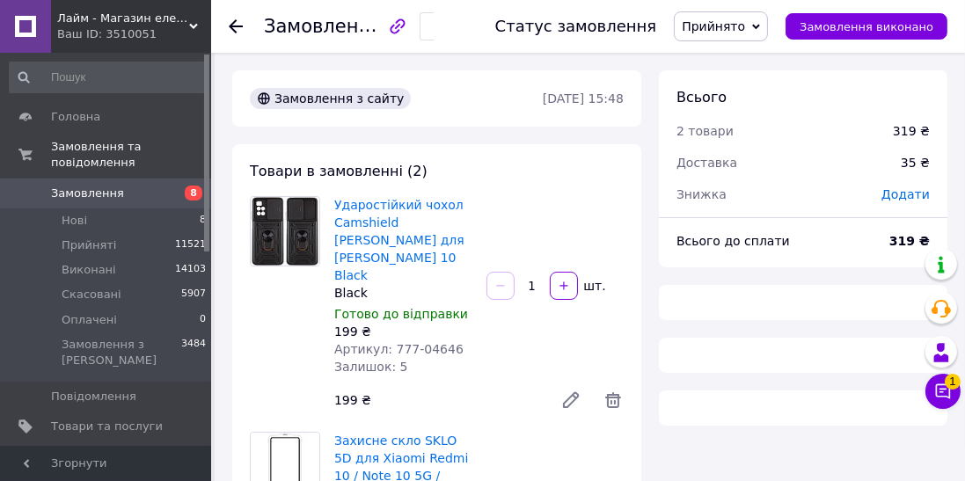
click at [236, 21] on use at bounding box center [236, 26] width 14 height 14
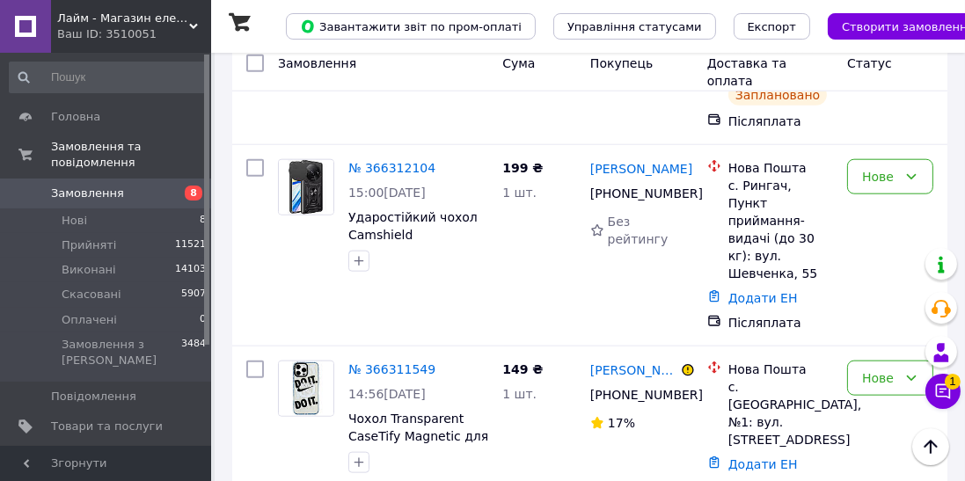
click at [371, 161] on link "№ 366312104" at bounding box center [391, 168] width 87 height 14
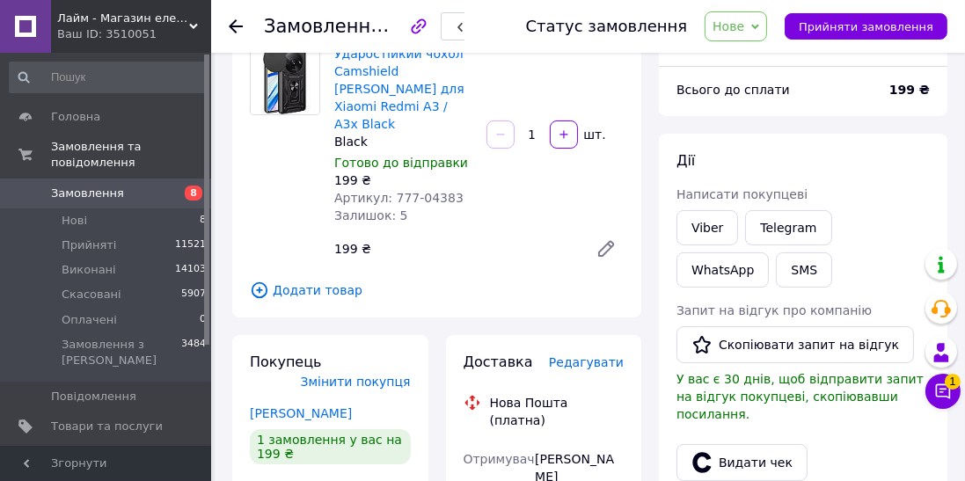
click at [725, 225] on link "Viber" at bounding box center [708, 227] width 62 height 35
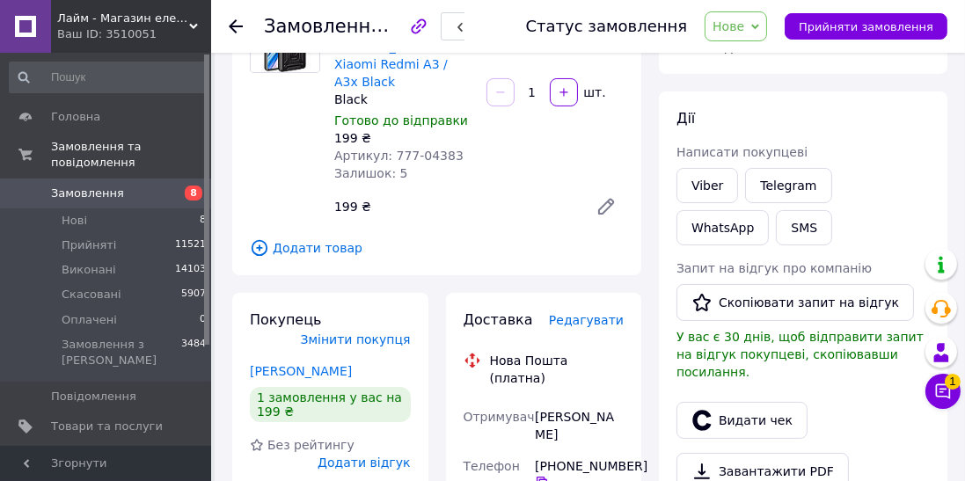
scroll to position [236, 0]
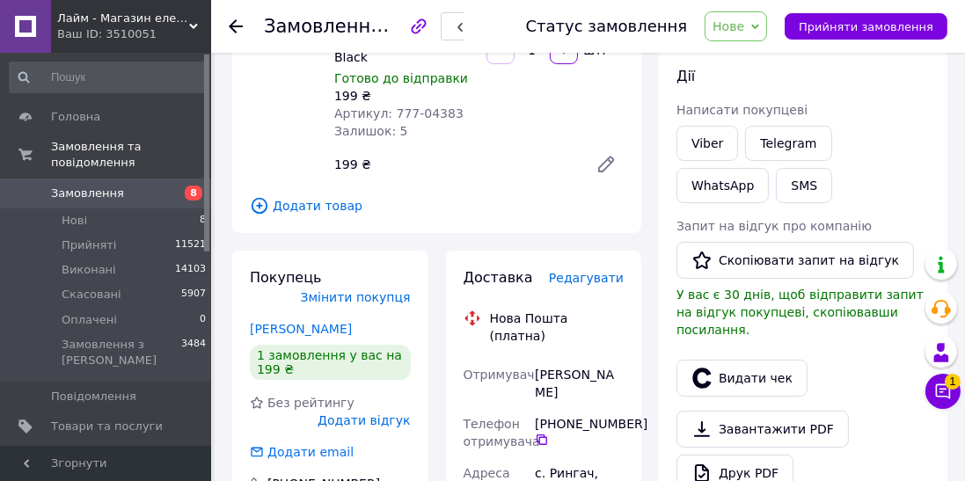
click at [240, 19] on icon at bounding box center [236, 26] width 14 height 14
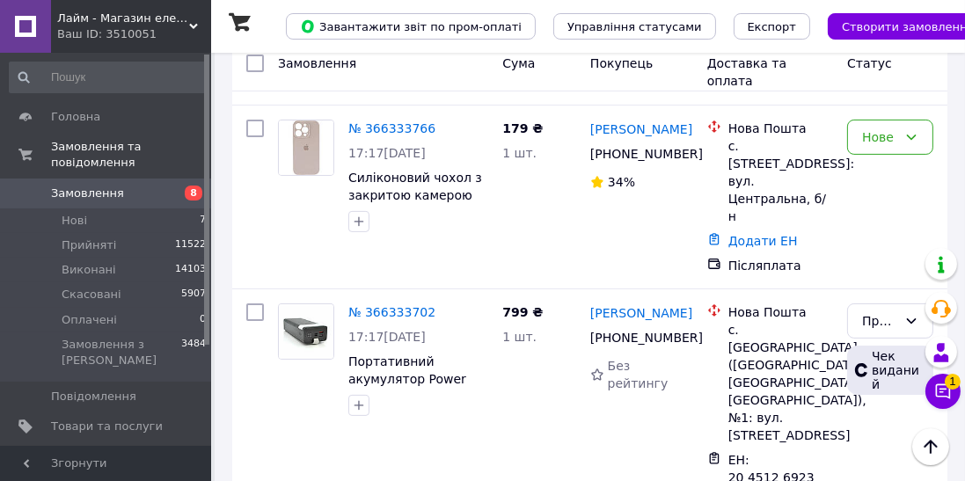
scroll to position [381, 0]
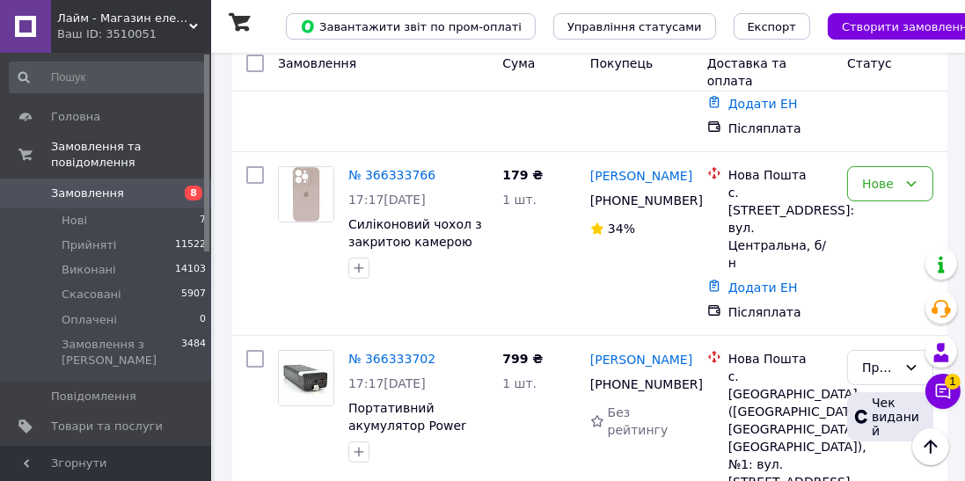
click at [872, 174] on div "Нове" at bounding box center [879, 183] width 35 height 19
click at [881, 194] on li "Прийнято" at bounding box center [890, 211] width 84 height 49
click at [368, 168] on link "№ 366333766" at bounding box center [391, 175] width 87 height 14
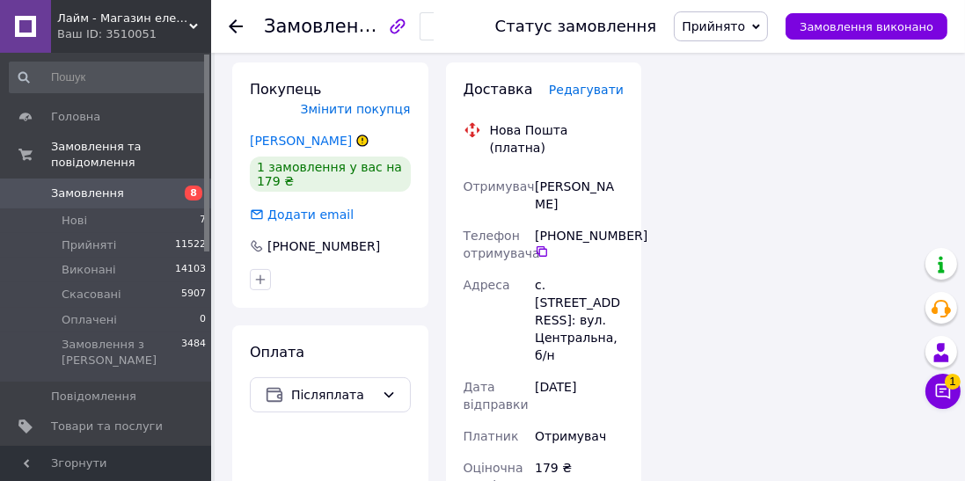
scroll to position [838, 0]
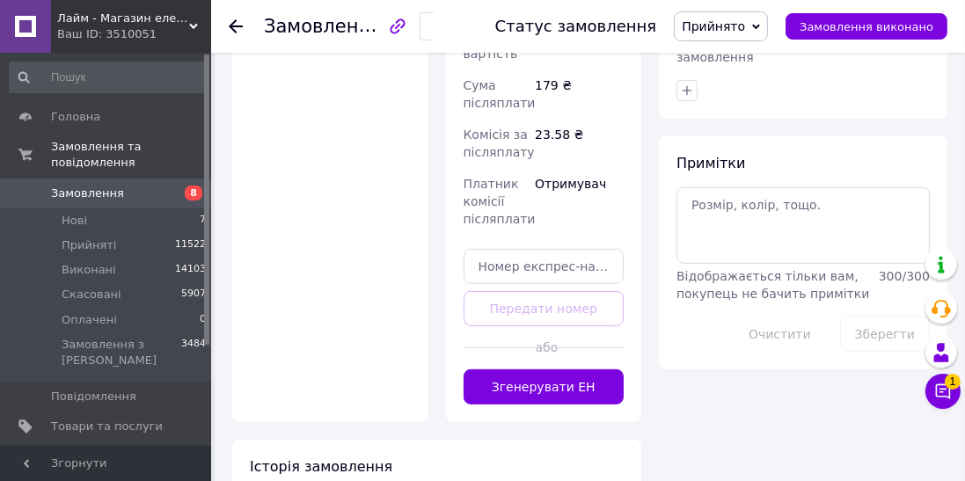
click at [585, 369] on button "Згенерувати ЕН" at bounding box center [544, 386] width 161 height 35
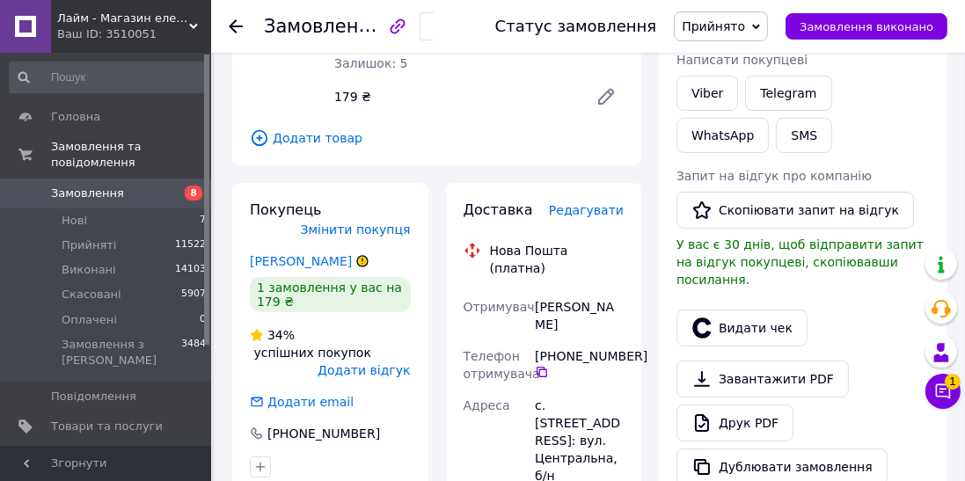
scroll to position [282, 0]
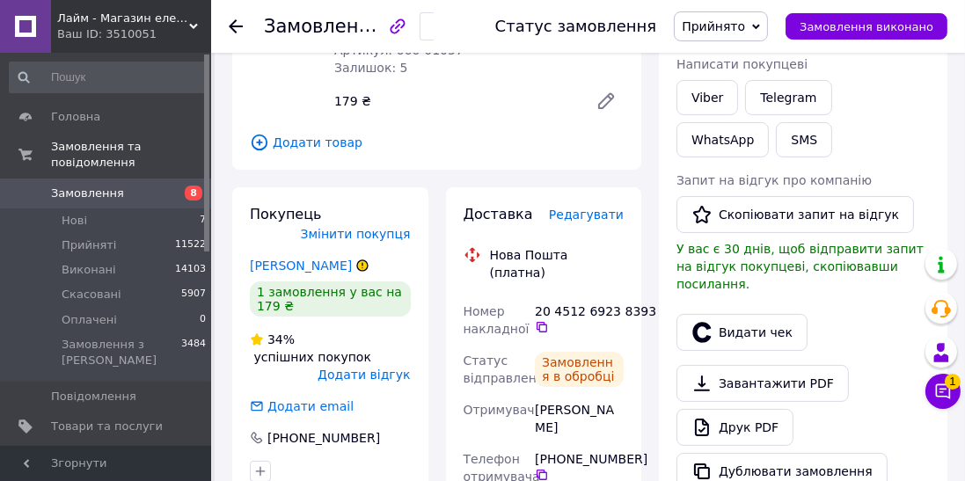
click at [542, 320] on icon at bounding box center [542, 327] width 14 height 14
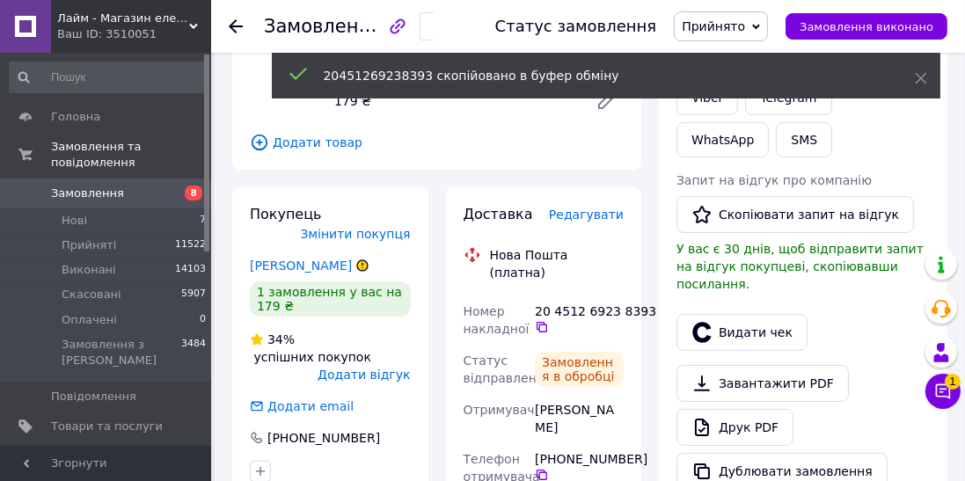
click at [709, 322] on icon "button" at bounding box center [701, 332] width 18 height 20
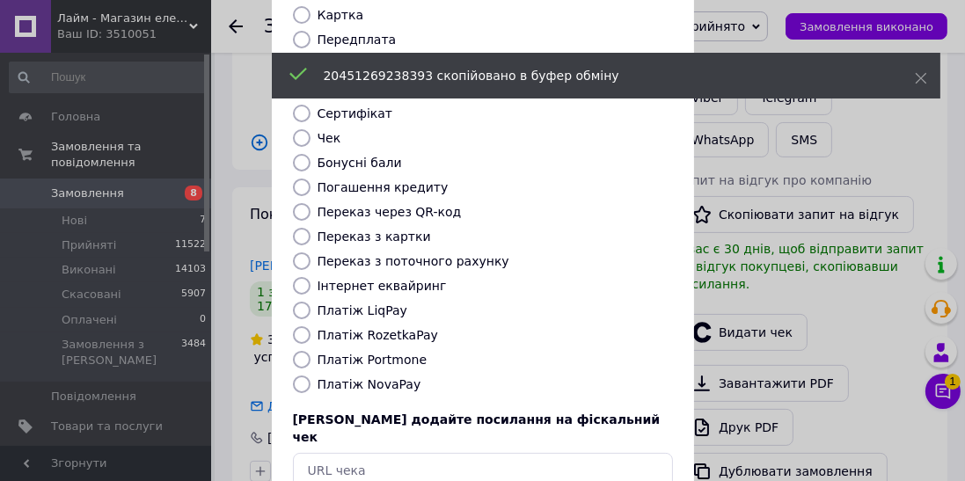
scroll to position [273, 0]
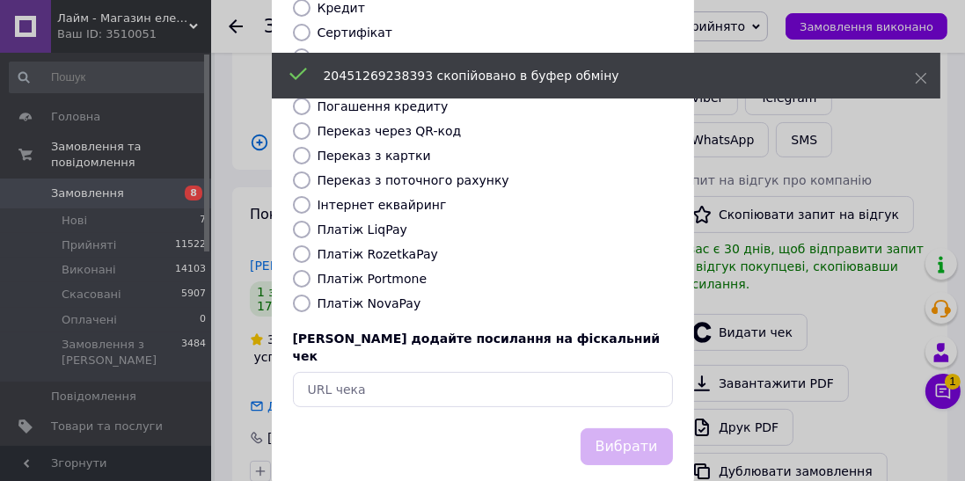
click at [333, 296] on label "Платіж NovaPay" at bounding box center [370, 303] width 104 height 14
click at [311, 295] on input "Платіж NovaPay" at bounding box center [302, 304] width 18 height 18
radio input "true"
click at [662, 428] on button "Вибрати" at bounding box center [627, 447] width 92 height 38
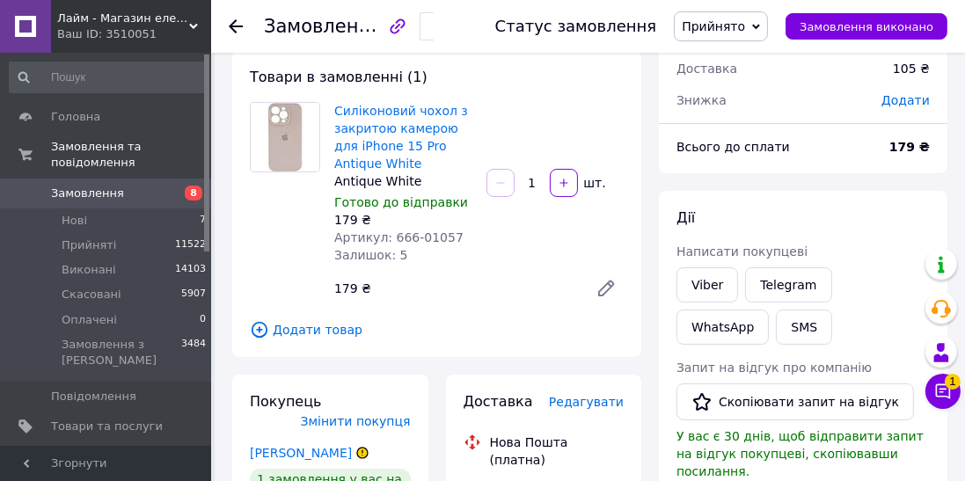
scroll to position [0, 0]
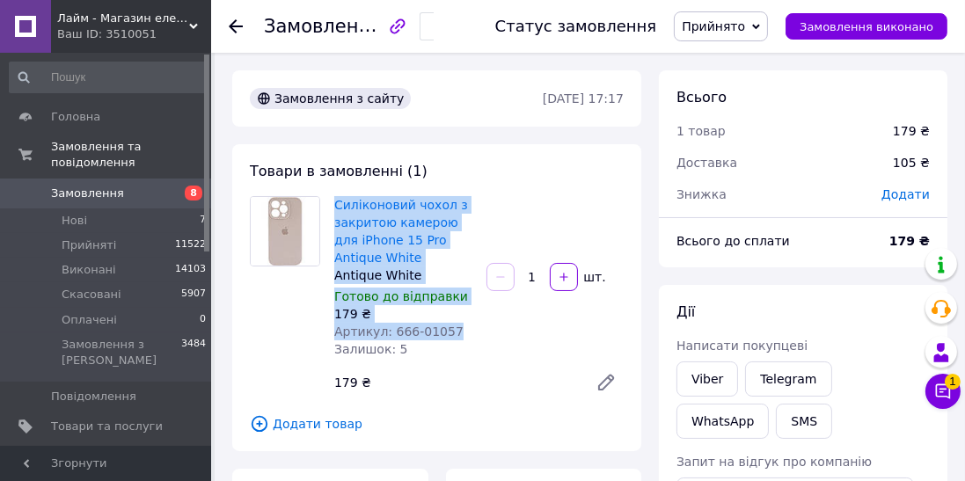
copy div "Силіконовий чохол з закритою камерою для iPhone 15 Pro Antique White Antique Wh…"
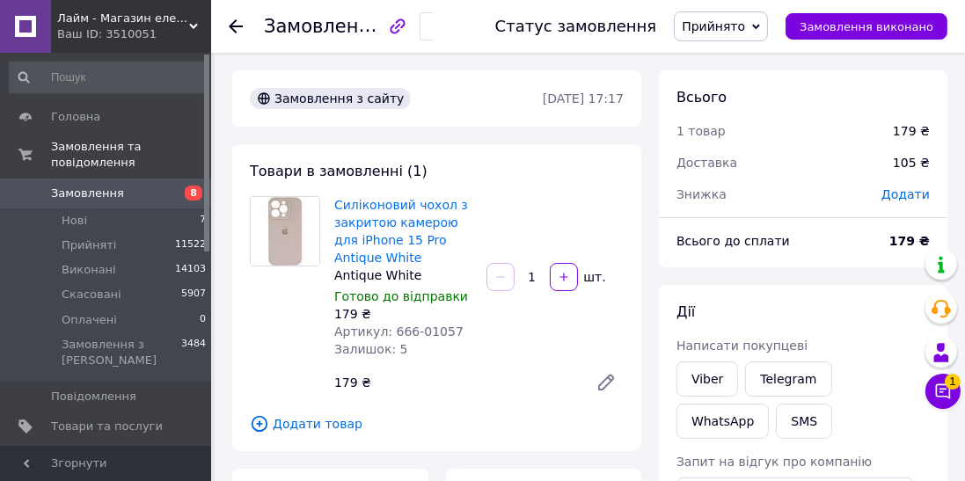
click at [232, 30] on icon at bounding box center [236, 26] width 14 height 14
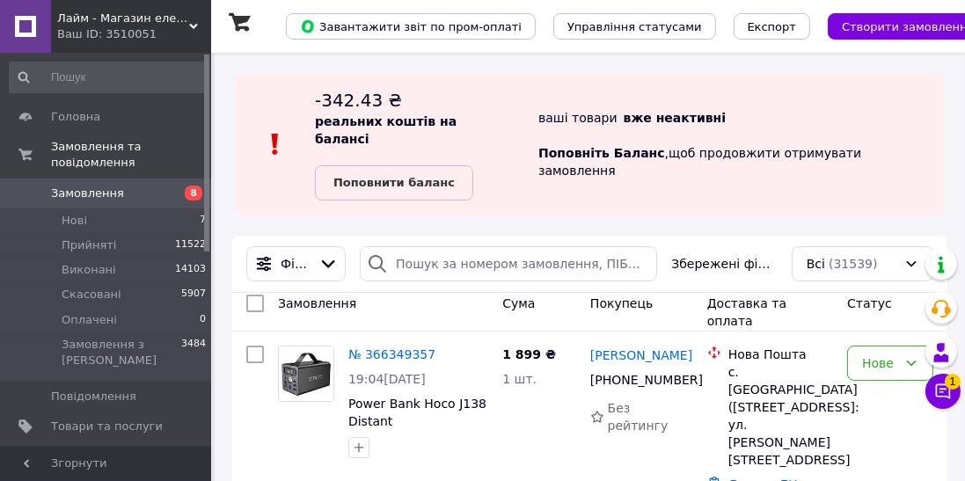
click at [194, 208] on li "Нові 7" at bounding box center [108, 220] width 216 height 25
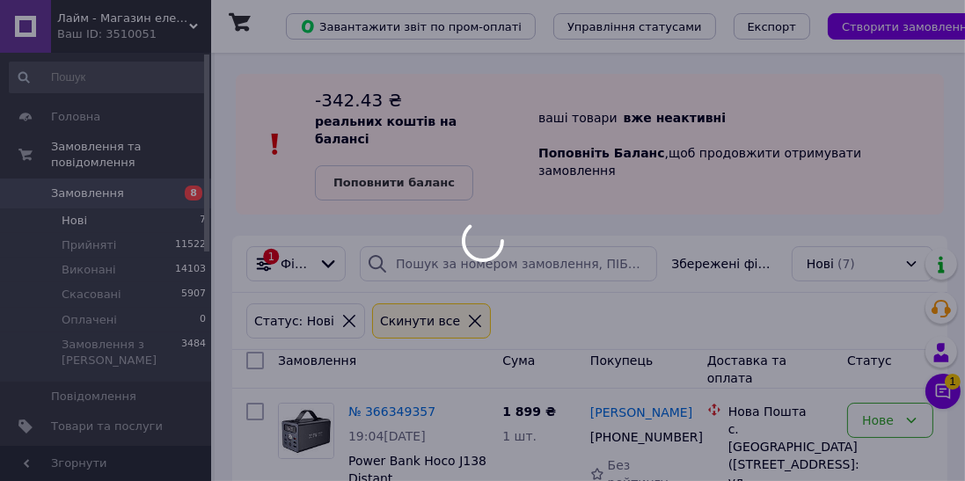
click at [187, 187] on div at bounding box center [482, 240] width 965 height 481
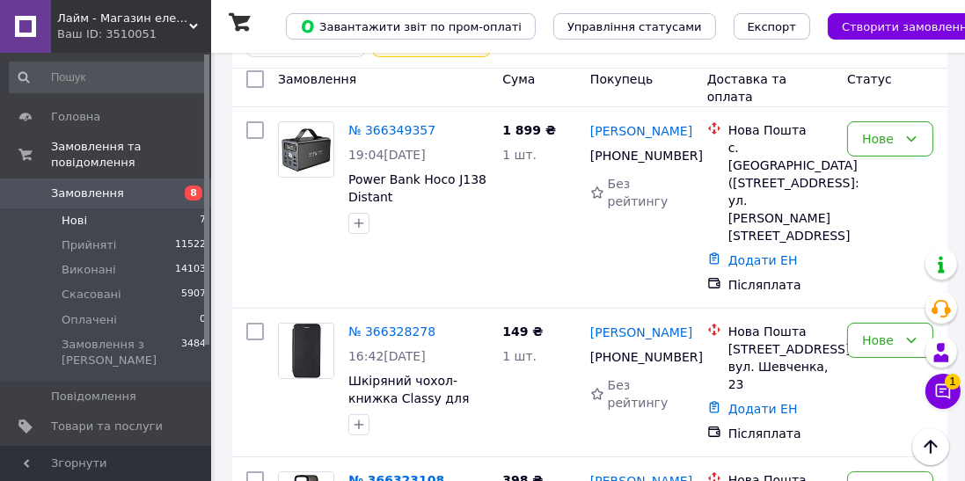
click at [389, 325] on link "№ 366328278" at bounding box center [391, 332] width 87 height 14
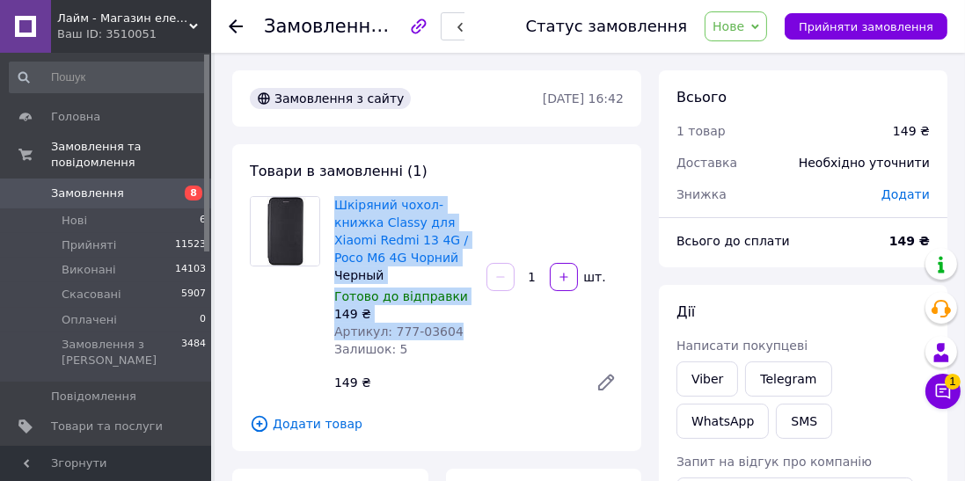
copy div "Шкіряний чохол-книжка Classy для Xiaomi Redmi 13 4G / Poco M6 4G Чорний Черный …"
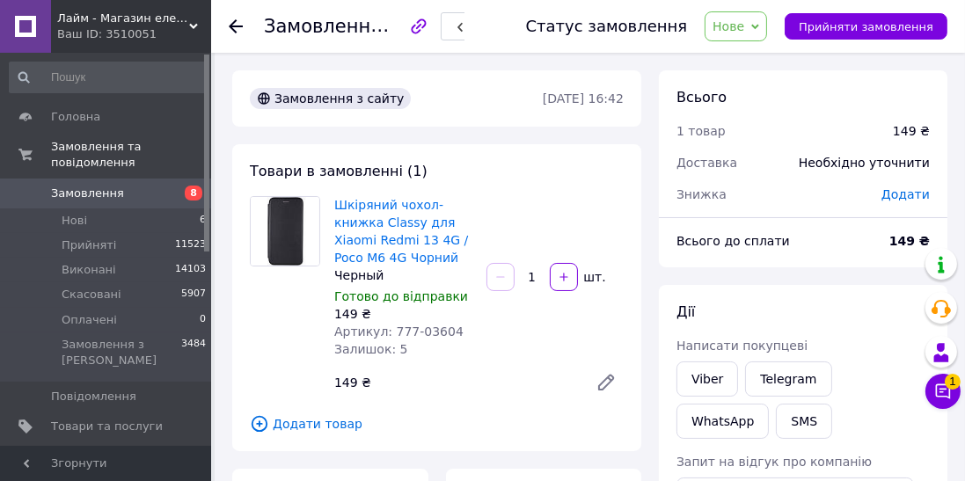
click at [711, 389] on link "Viber" at bounding box center [708, 379] width 62 height 35
click at [231, 21] on icon at bounding box center [236, 26] width 14 height 14
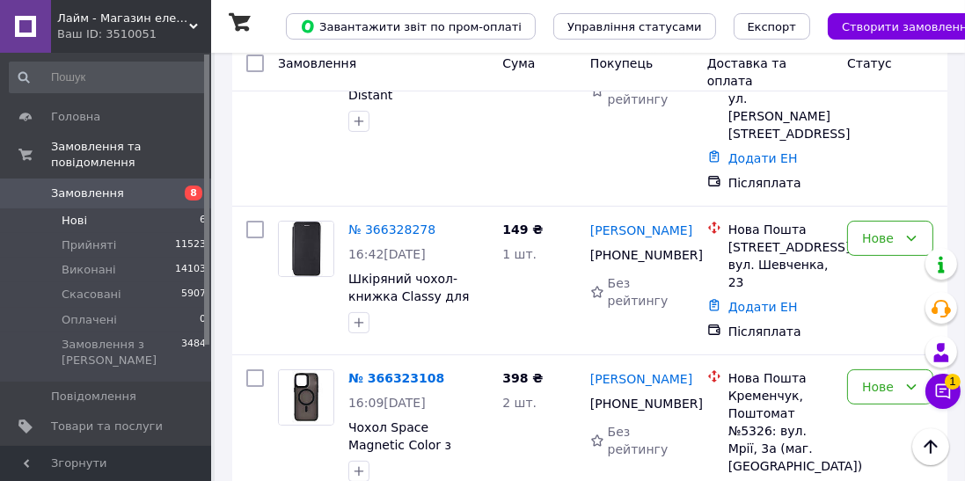
click at [393, 371] on link "№ 366323108" at bounding box center [396, 378] width 96 height 14
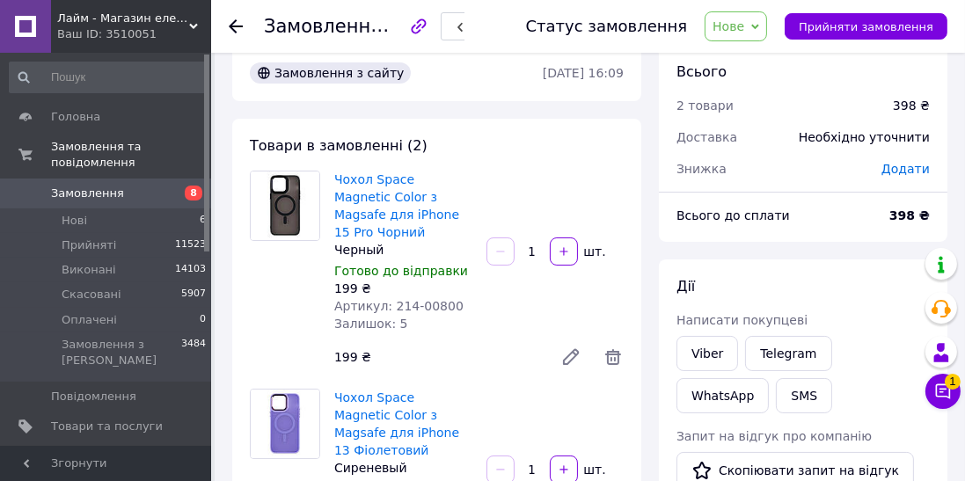
scroll to position [35, 0]
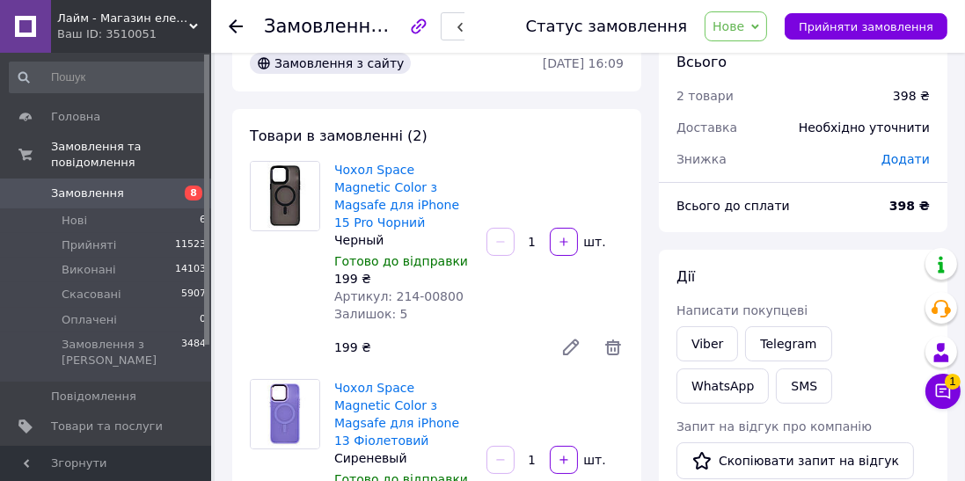
click at [719, 344] on link "Viber" at bounding box center [708, 343] width 62 height 35
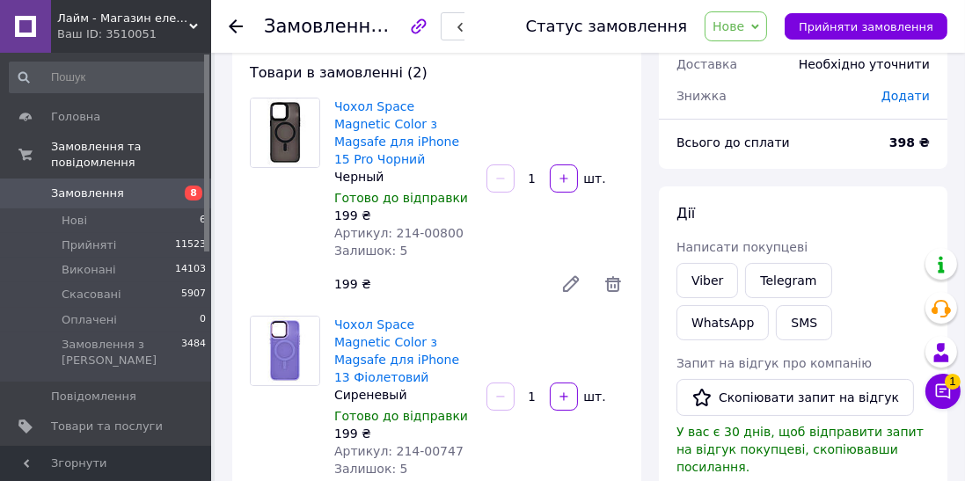
scroll to position [120, 0]
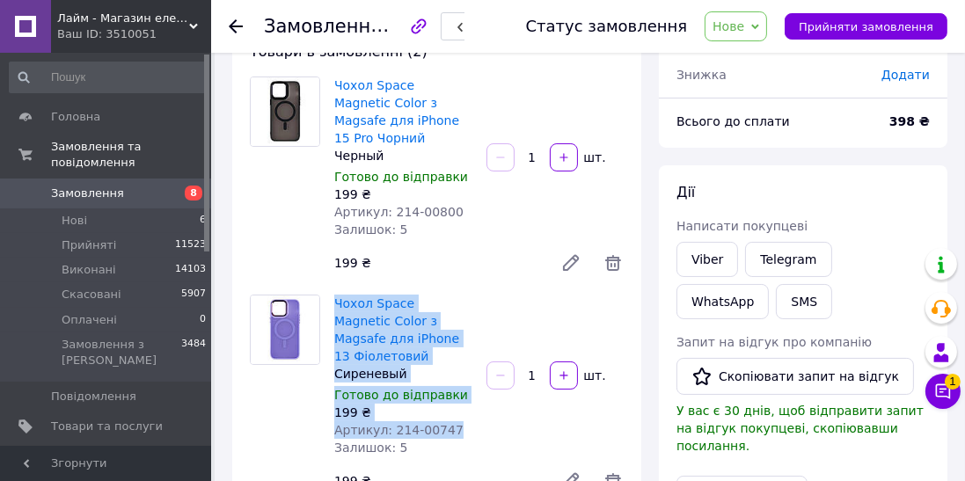
copy div "Чохол Space Magnetic Color з Magsafe для iPhone 13 Фіолетовий Сиреневый Готово …"
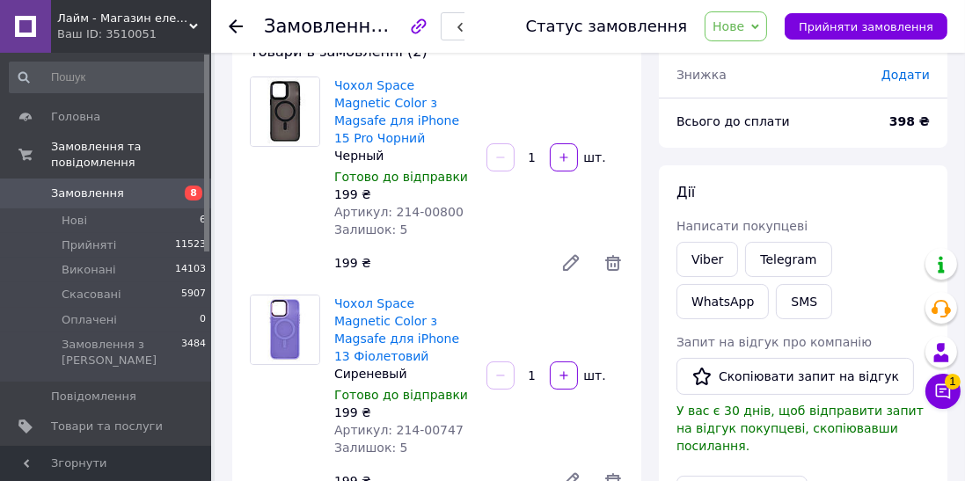
click at [234, 20] on use at bounding box center [236, 26] width 14 height 14
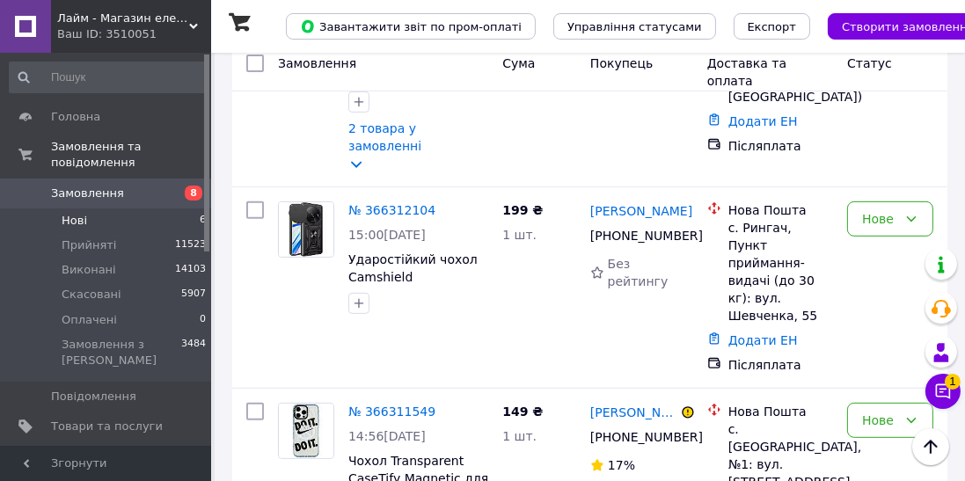
click at [390, 203] on link "№ 366312104" at bounding box center [391, 210] width 87 height 14
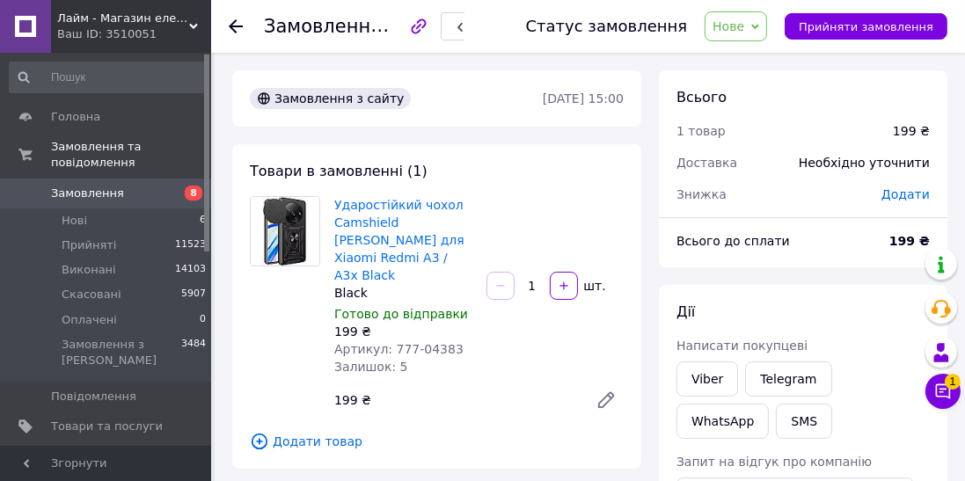
click at [713, 381] on link "Viber" at bounding box center [708, 379] width 62 height 35
click at [143, 214] on li "Нові 6" at bounding box center [108, 220] width 216 height 25
click at [147, 208] on li "Нові 6" at bounding box center [108, 220] width 216 height 25
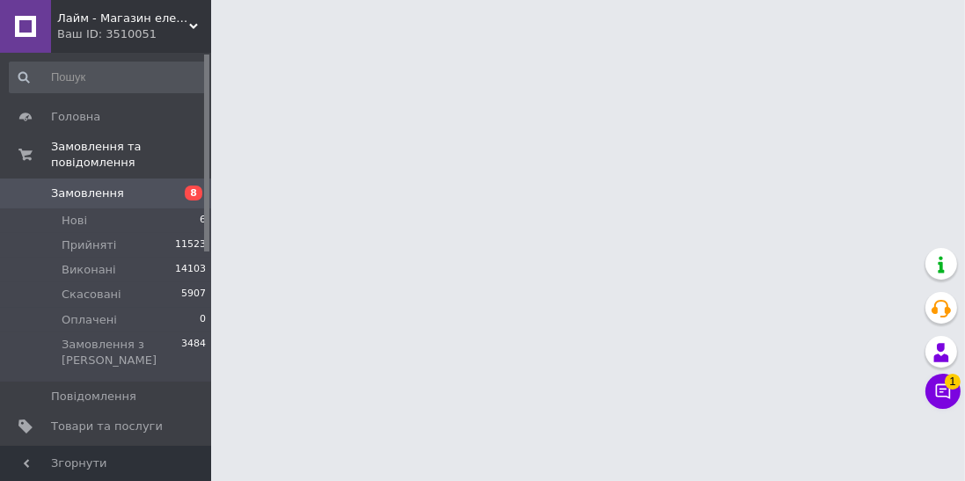
click at [150, 208] on li "Нові 6" at bounding box center [108, 220] width 216 height 25
click at [663, 44] on html "Лайм - Магазин електроніки та аксесуарів! Ваш ID: 3510051 Сайт Лайм - Магазин е…" at bounding box center [482, 22] width 965 height 44
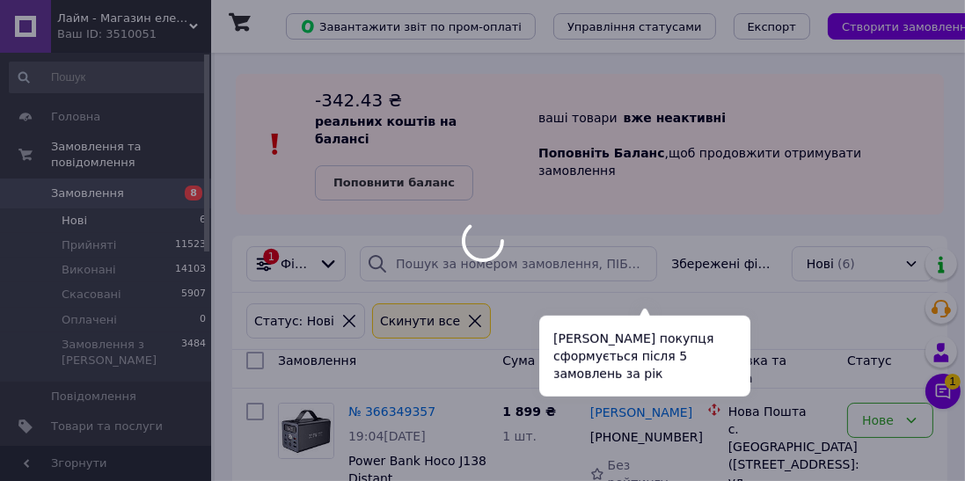
click at [728, 196] on div "-342.43 ₴ реальних коштів на балансі Поповнити баланс ваші товари   вже неактив…" at bounding box center [590, 144] width 708 height 141
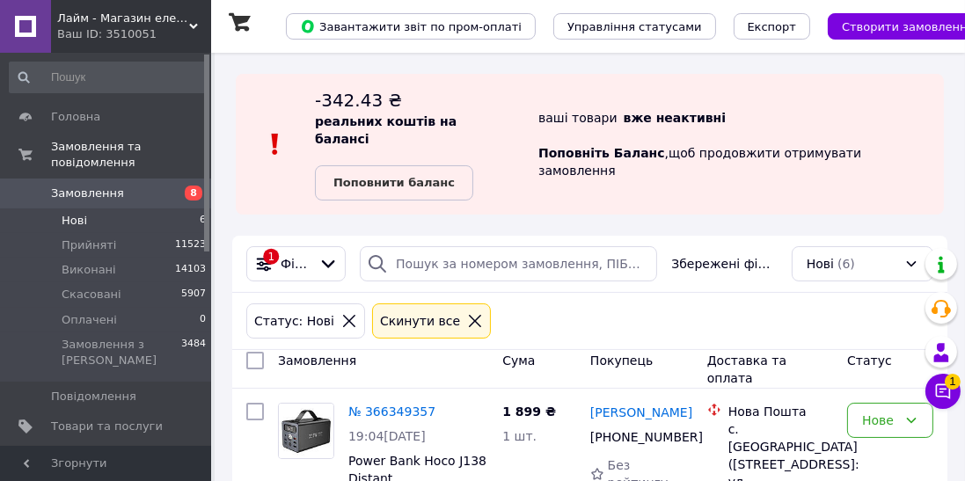
click at [365, 405] on link "№ 366349357" at bounding box center [391, 412] width 87 height 14
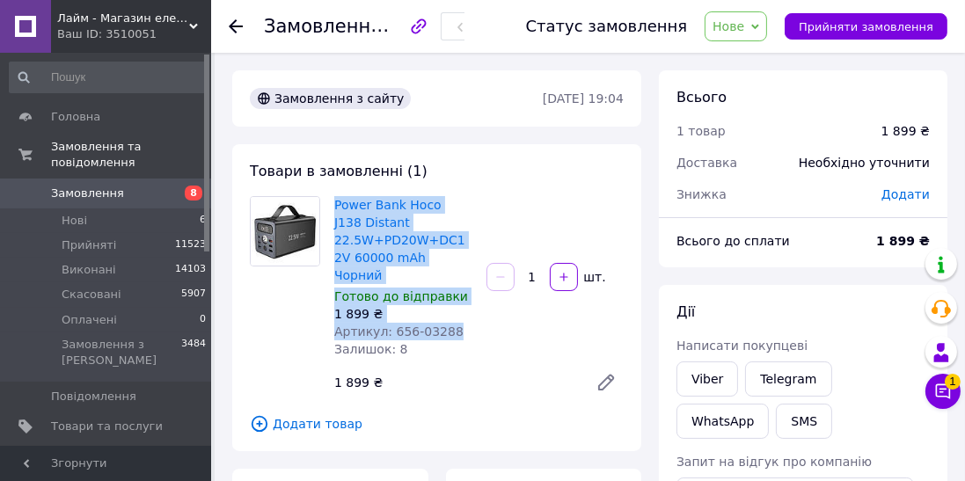
copy div "Power Bank Hoco J138 Distant 22.5W+PD20W+DC12V 60000 mAh Чорний Готово до відпр…"
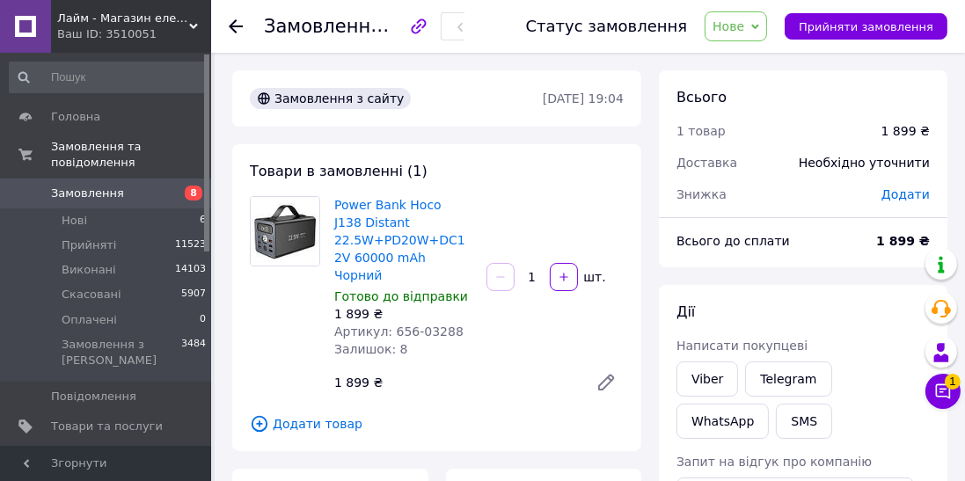
click at [771, 385] on link "Telegram" at bounding box center [788, 379] width 86 height 35
click at [233, 31] on icon at bounding box center [236, 26] width 14 height 14
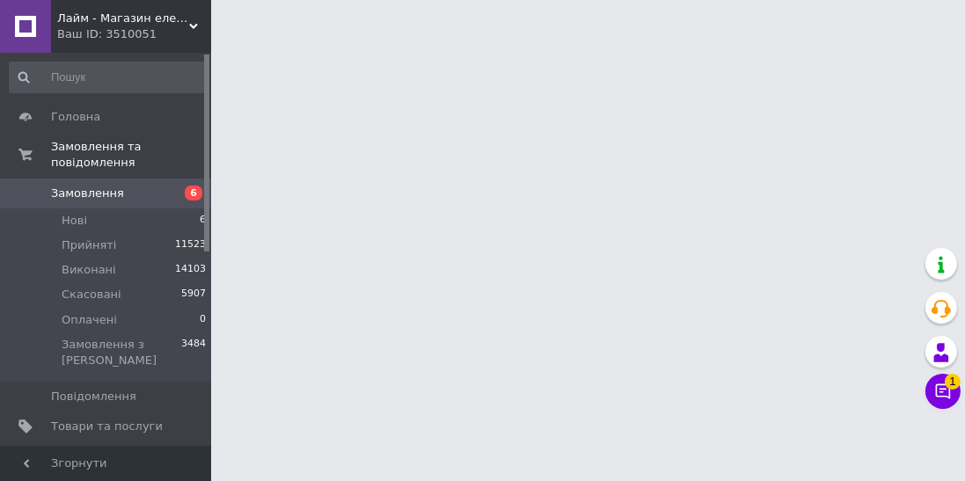
click at [165, 211] on li "Нові 6" at bounding box center [108, 220] width 216 height 25
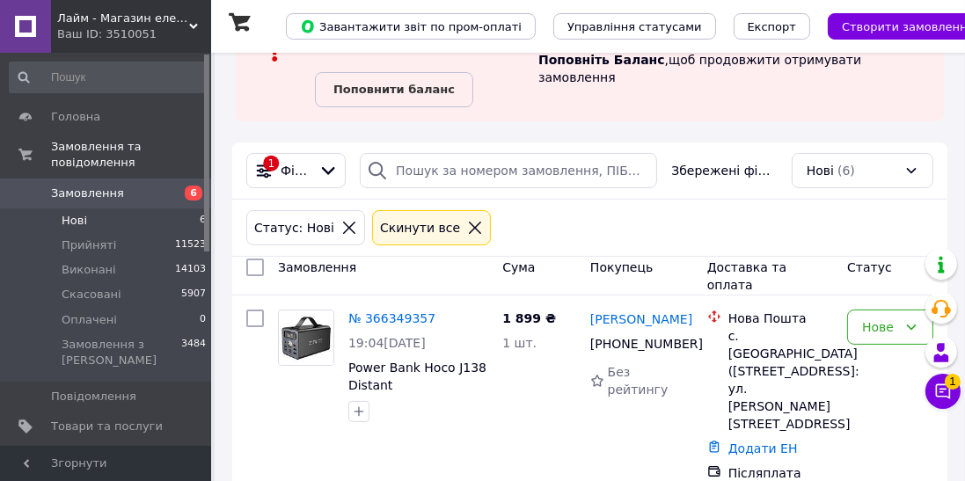
scroll to position [100, 0]
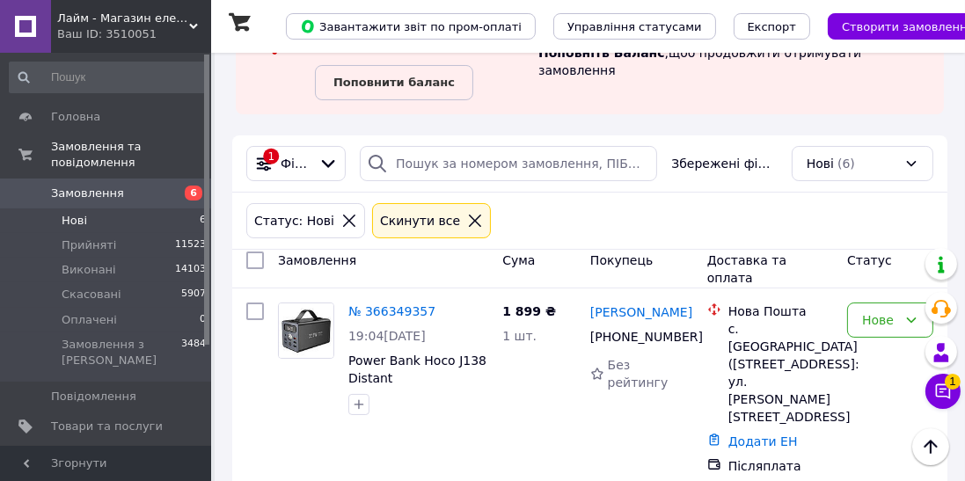
click at [946, 400] on icon at bounding box center [943, 392] width 18 height 18
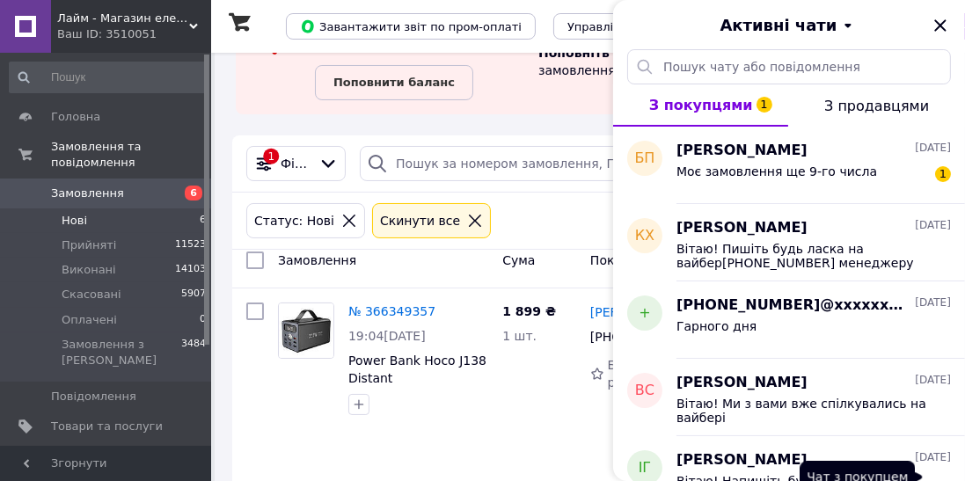
click at [961, 14] on div "Активні чати" at bounding box center [789, 24] width 352 height 49
click at [96, 312] on span "Оплачені" at bounding box center [89, 320] width 55 height 16
